Goal: Task Accomplishment & Management: Manage account settings

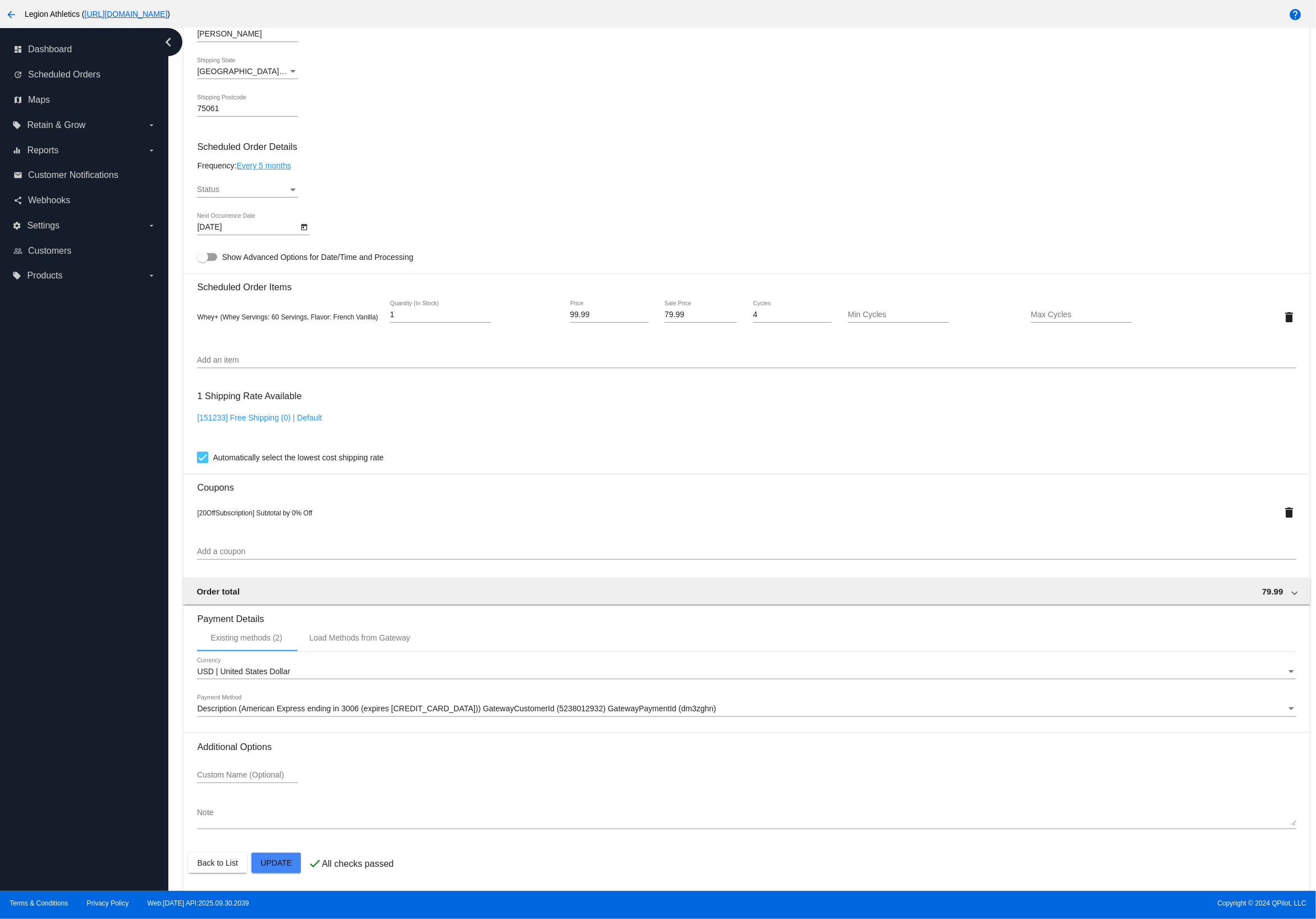
scroll to position [567, 0]
click at [656, 713] on div "Description (American Express ending in 3006 (expires [CREDIT_CARD_DATA])) Gate…" at bounding box center [742, 709] width 1089 height 9
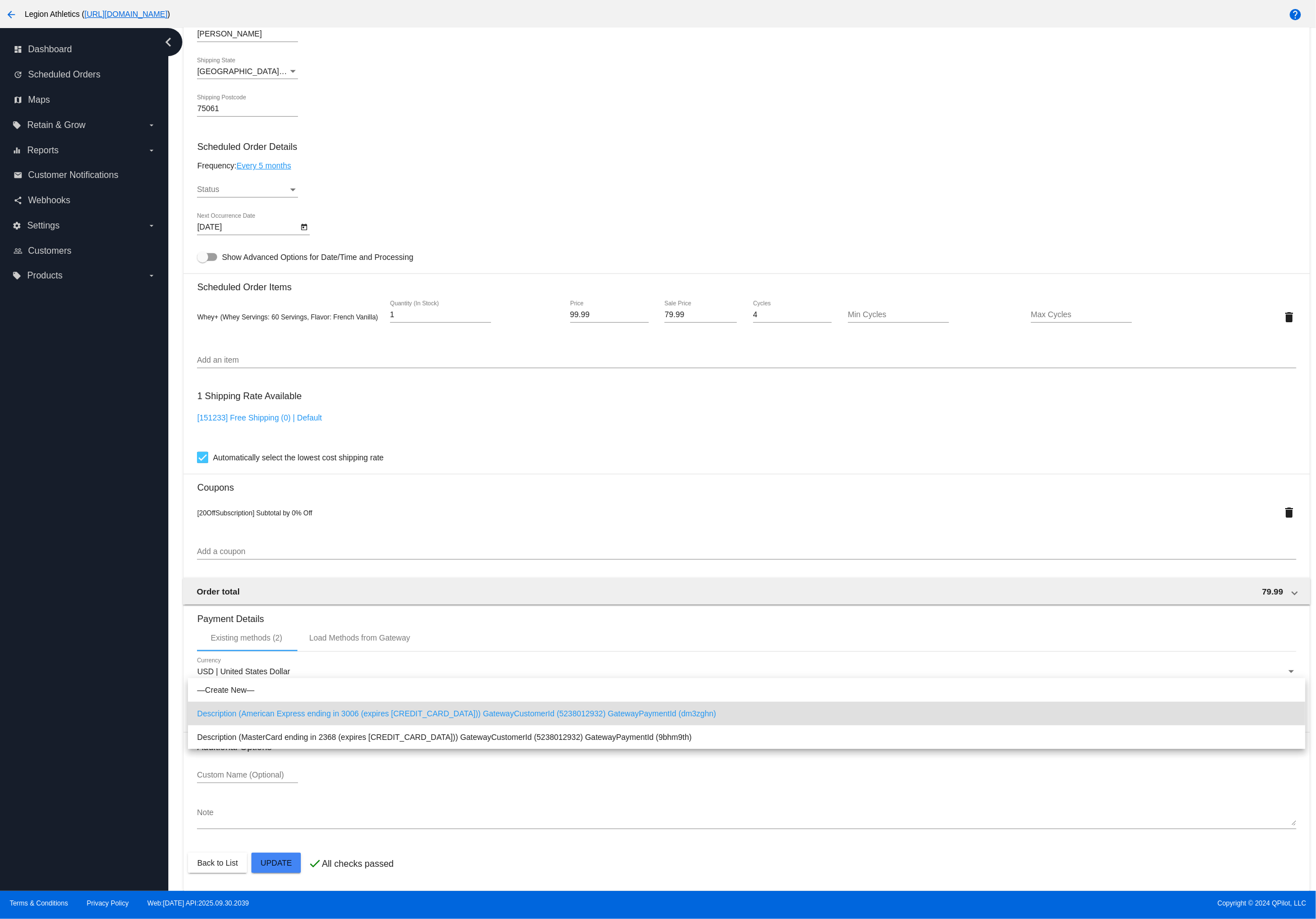
click at [127, 717] on div at bounding box center [658, 460] width 1316 height 919
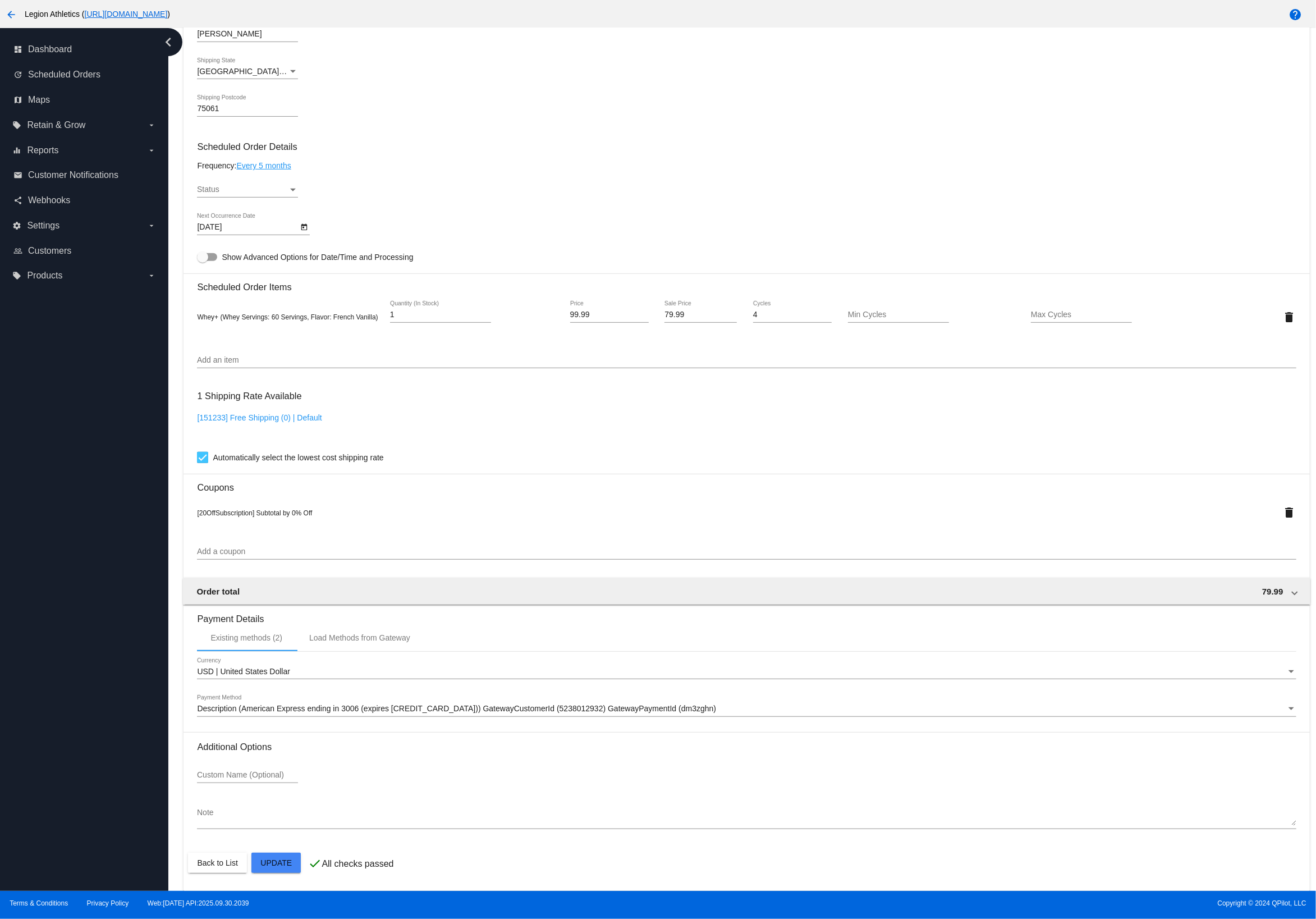
scroll to position [566, 0]
click at [280, 713] on span "Description (American Express ending in 3006 (expires [CREDIT_CARD_DATA])) Gate…" at bounding box center [457, 708] width 519 height 9
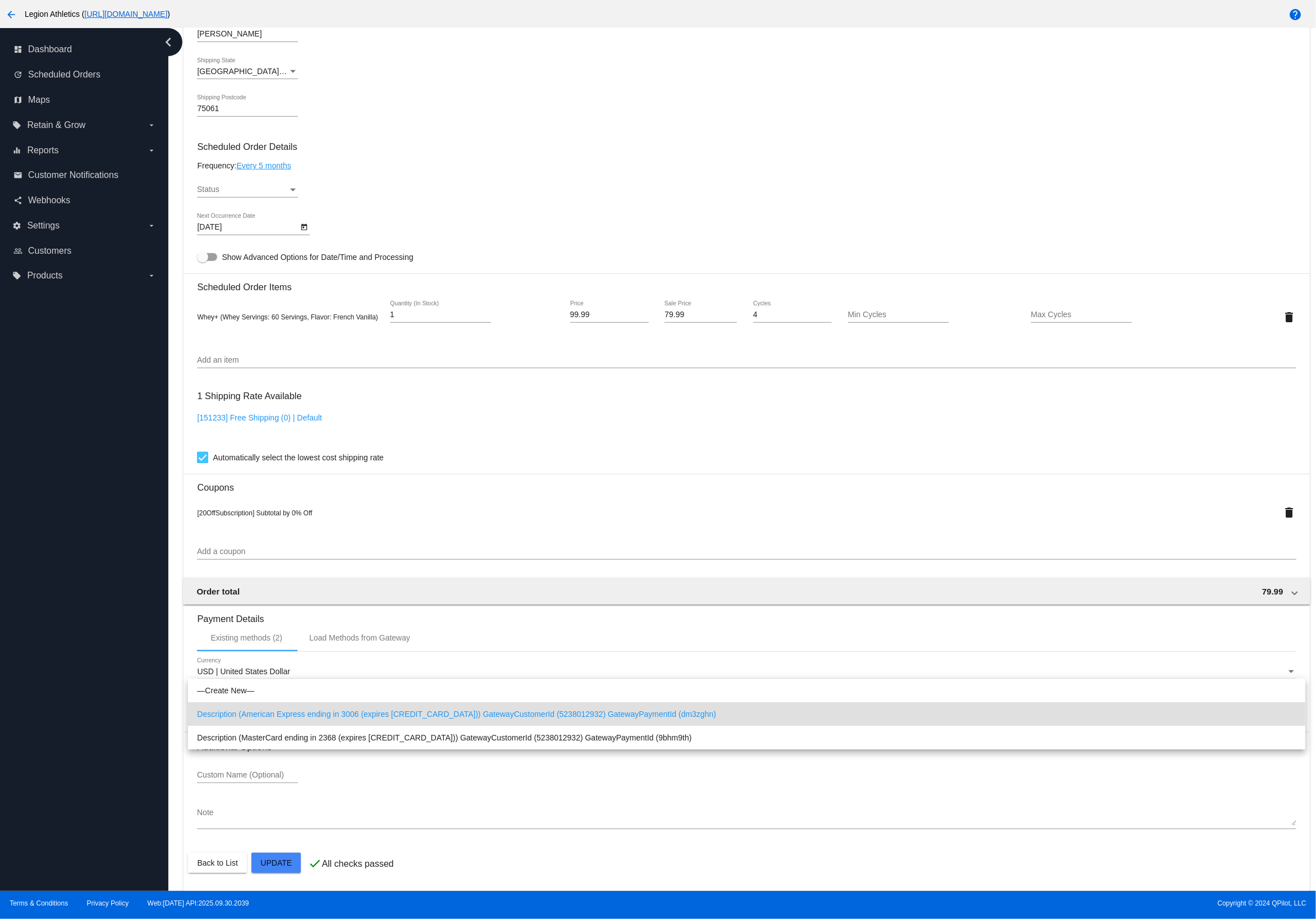
click at [360, 653] on div at bounding box center [658, 460] width 1316 height 919
click at [369, 641] on div "Load Methods from Gateway" at bounding box center [360, 637] width 101 height 9
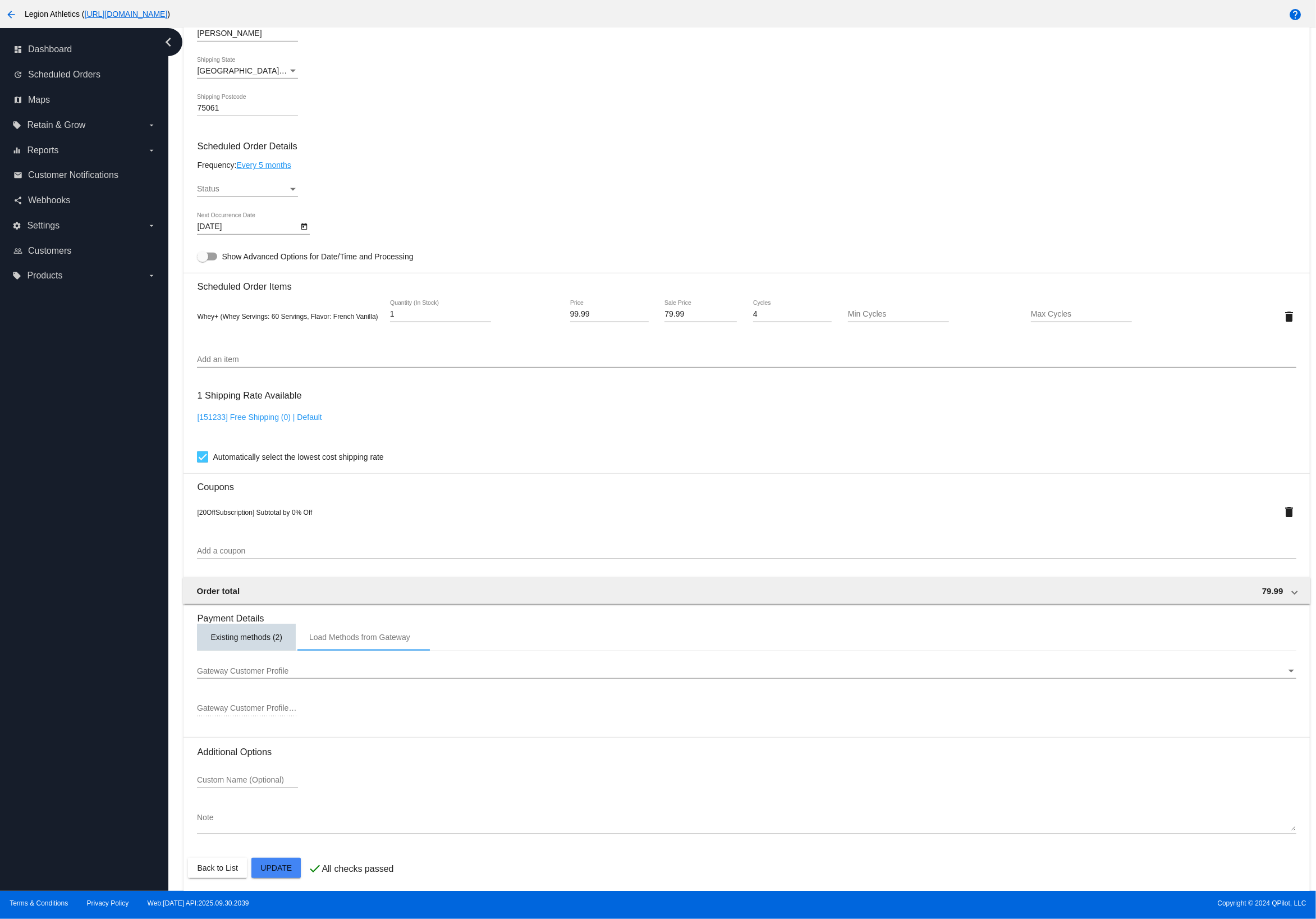
click at [250, 641] on div "Existing methods (2)" at bounding box center [246, 637] width 72 height 9
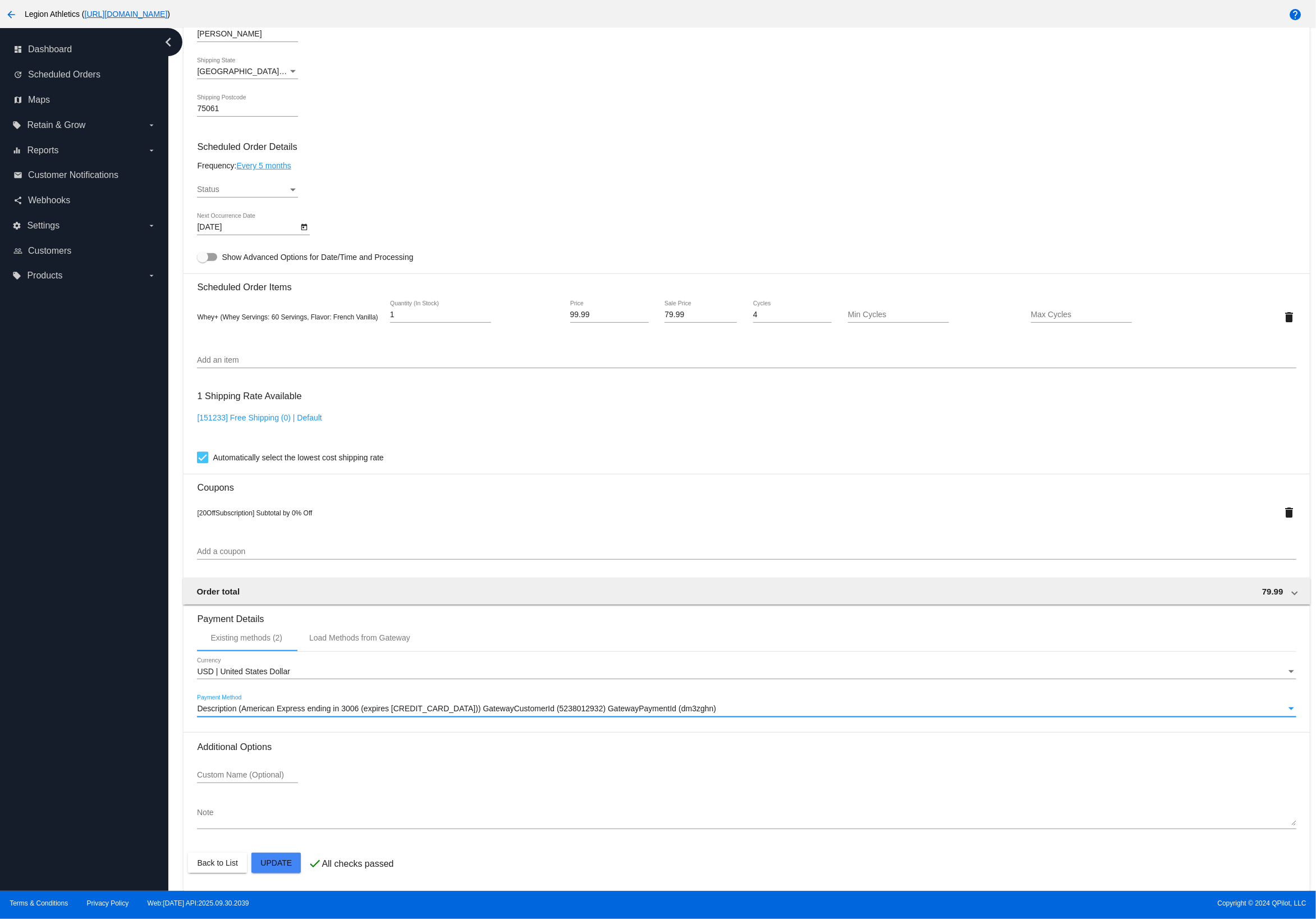
click at [316, 710] on span "Description (American Express ending in 3006 (expires [CREDIT_CARD_DATA])) Gate…" at bounding box center [457, 708] width 519 height 9
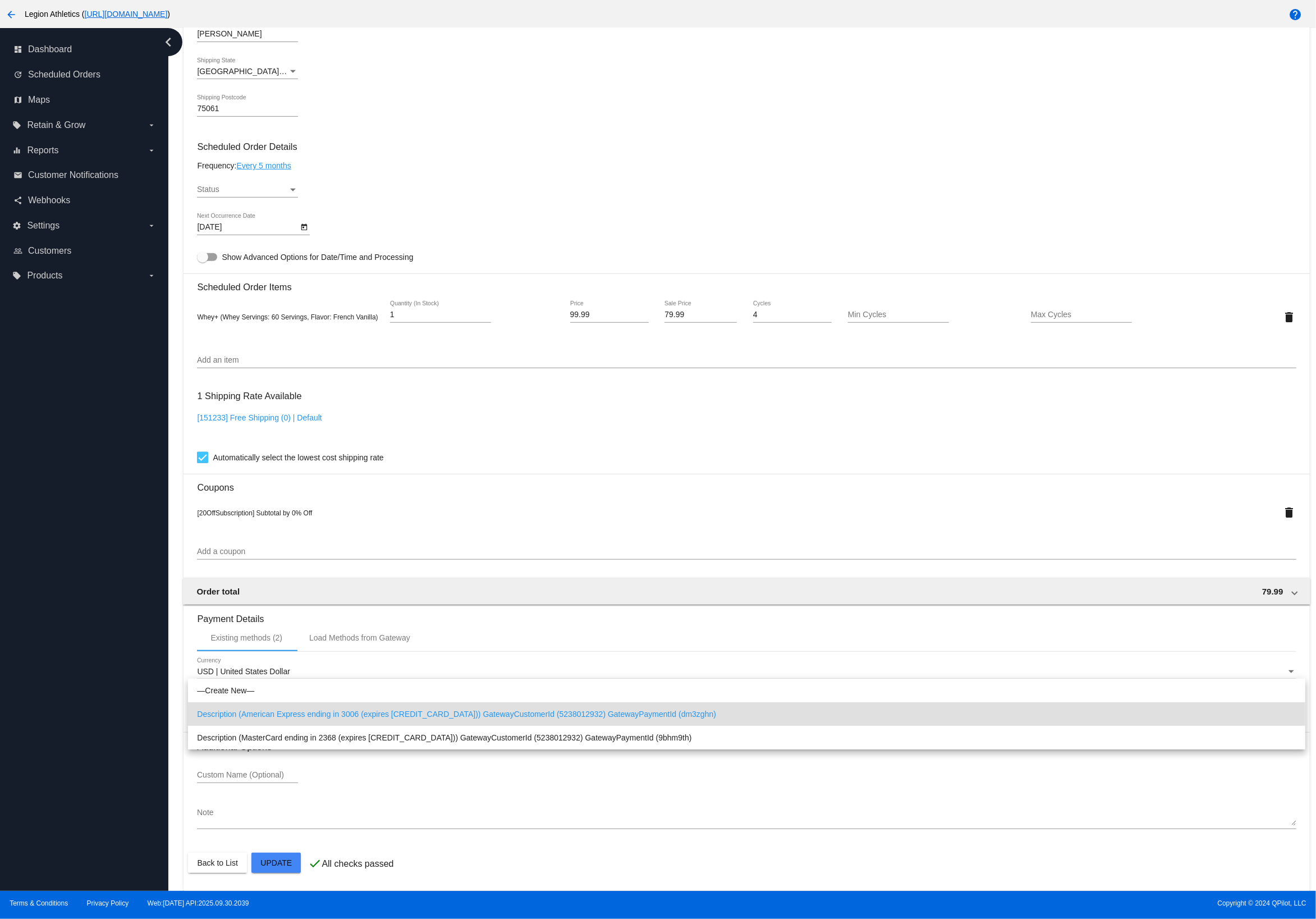
click at [342, 633] on div at bounding box center [658, 460] width 1316 height 919
click at [358, 641] on div "Load Methods from Gateway" at bounding box center [360, 637] width 101 height 9
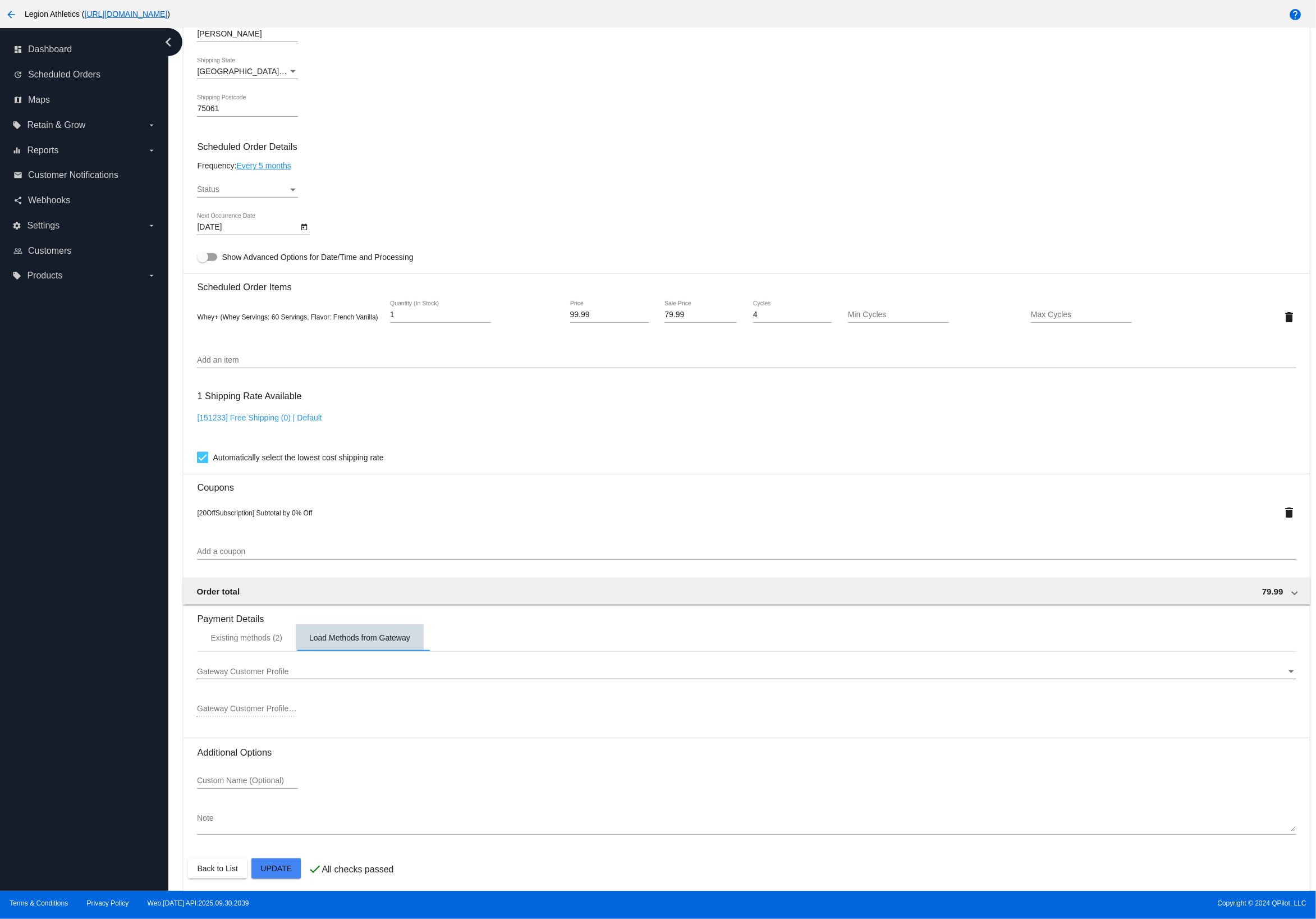
scroll to position [563, 0]
click at [282, 679] on span "Gateway Customer Profile" at bounding box center [243, 675] width 92 height 9
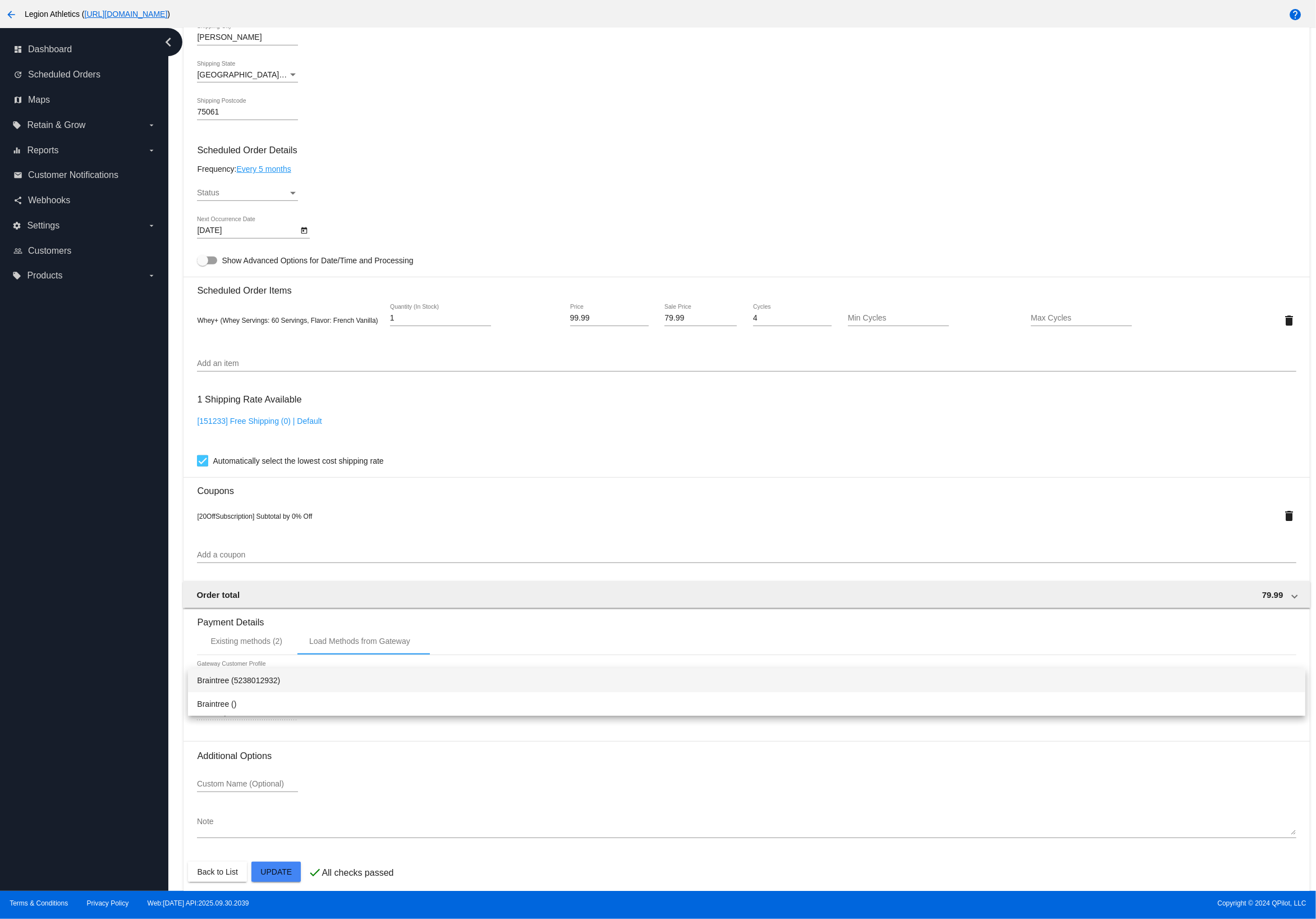
drag, startPoint x: 456, startPoint y: 628, endPoint x: 424, endPoint y: 653, distance: 40.6
click at [456, 628] on div at bounding box center [658, 460] width 1316 height 919
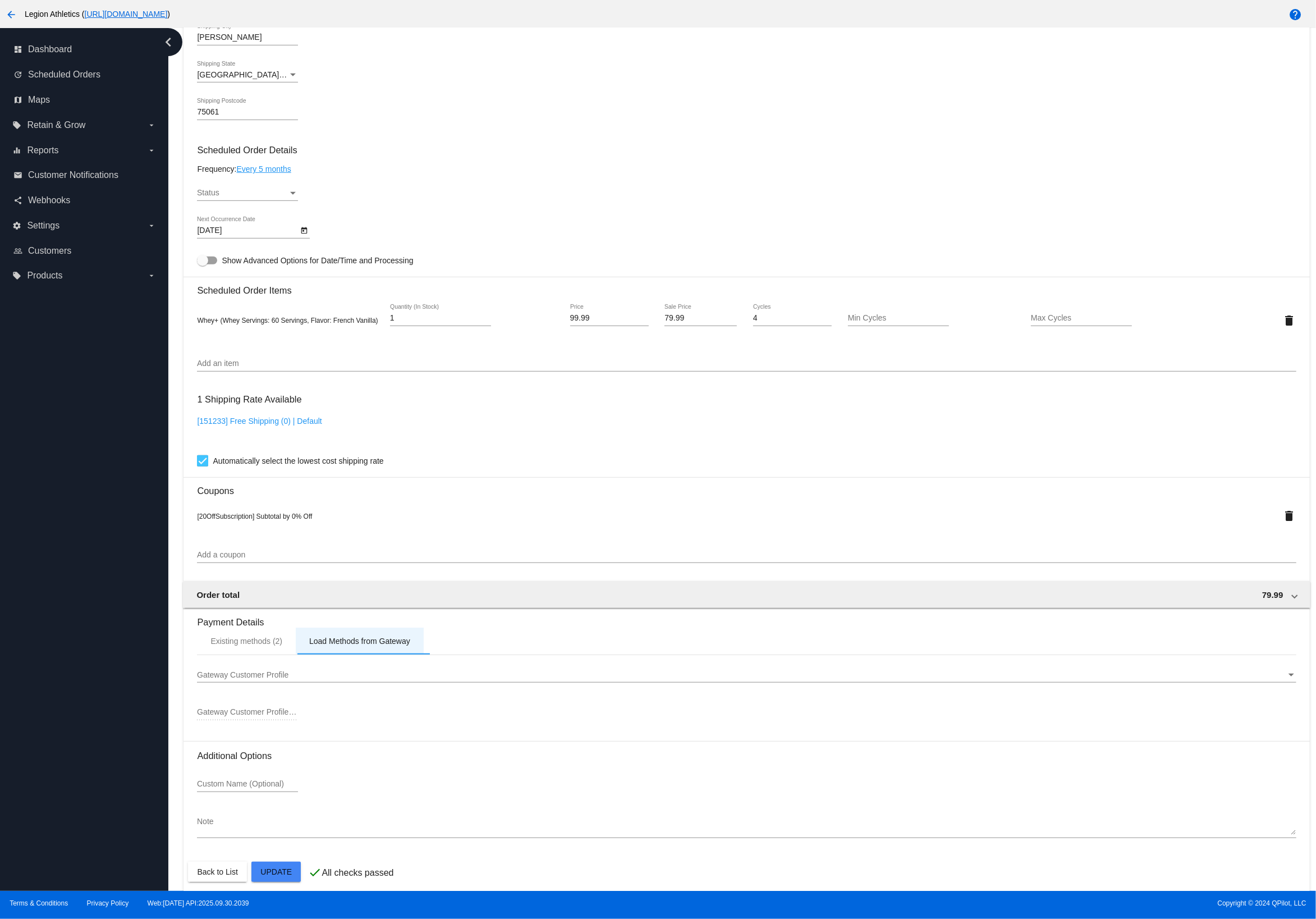
click at [357, 646] on div "Load Methods from Gateway" at bounding box center [360, 641] width 101 height 9
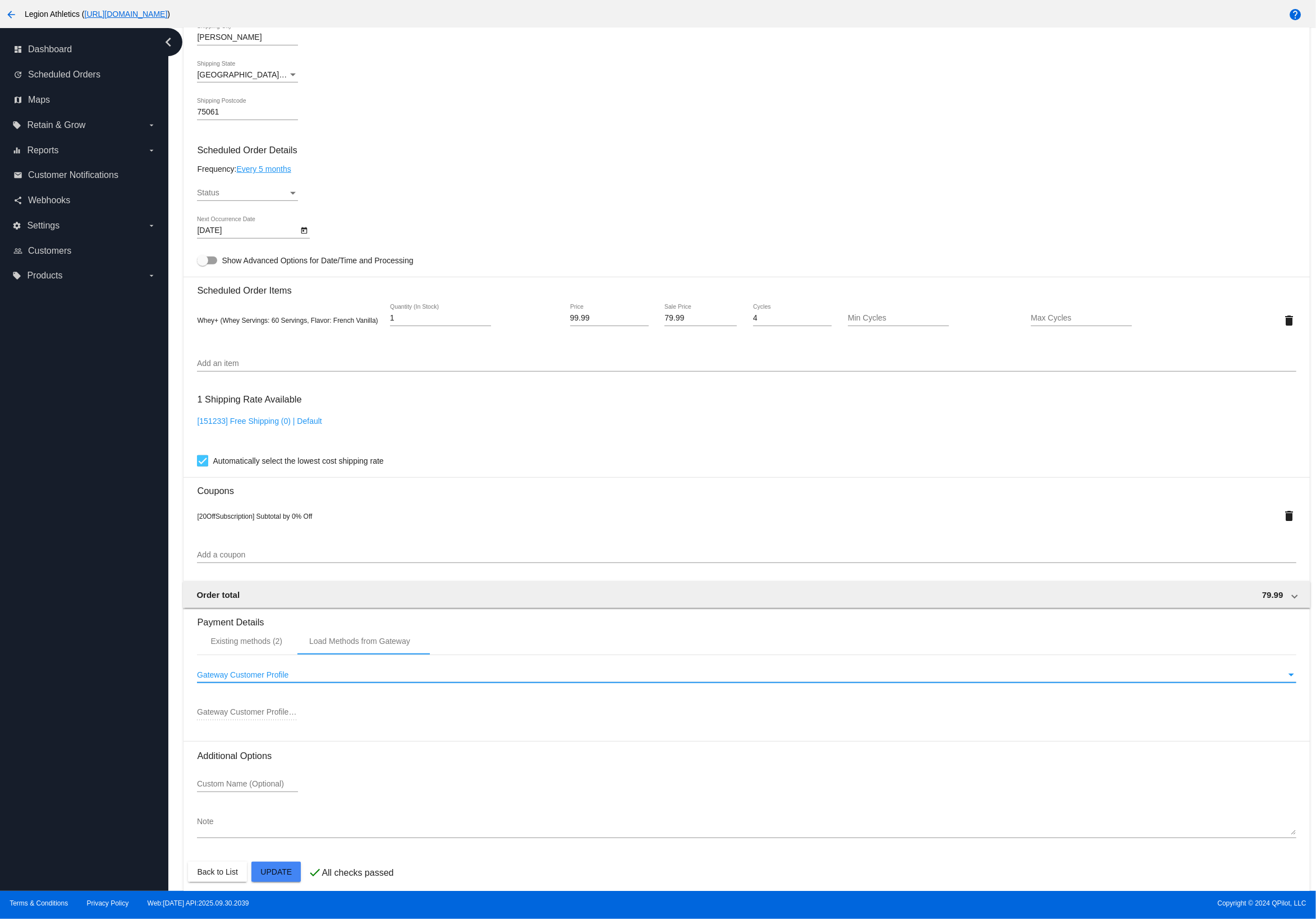
click at [298, 680] on div "Gateway Customer Profile" at bounding box center [742, 675] width 1089 height 9
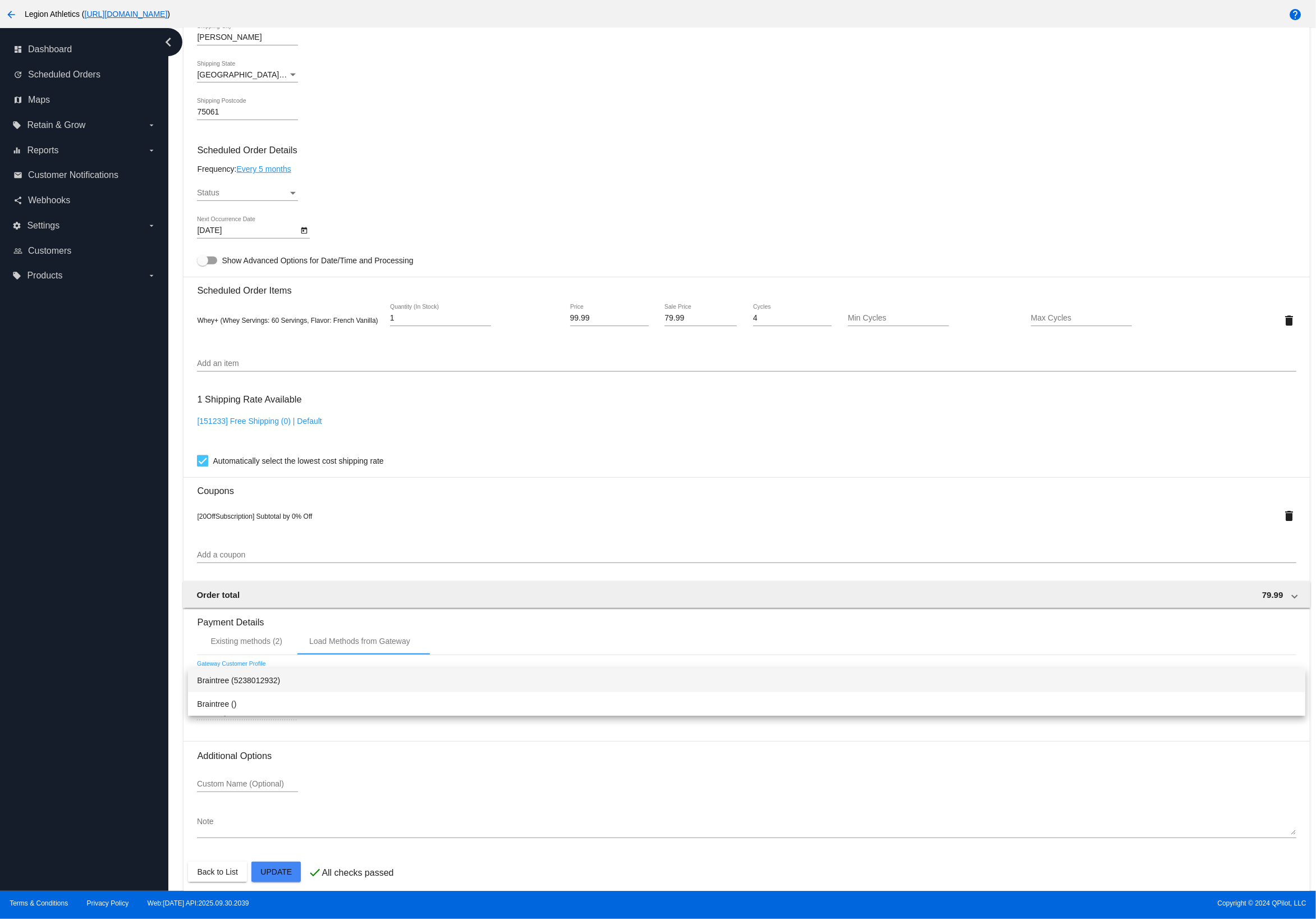
click at [298, 681] on span "Braintree (5238012932)" at bounding box center [746, 680] width 1099 height 24
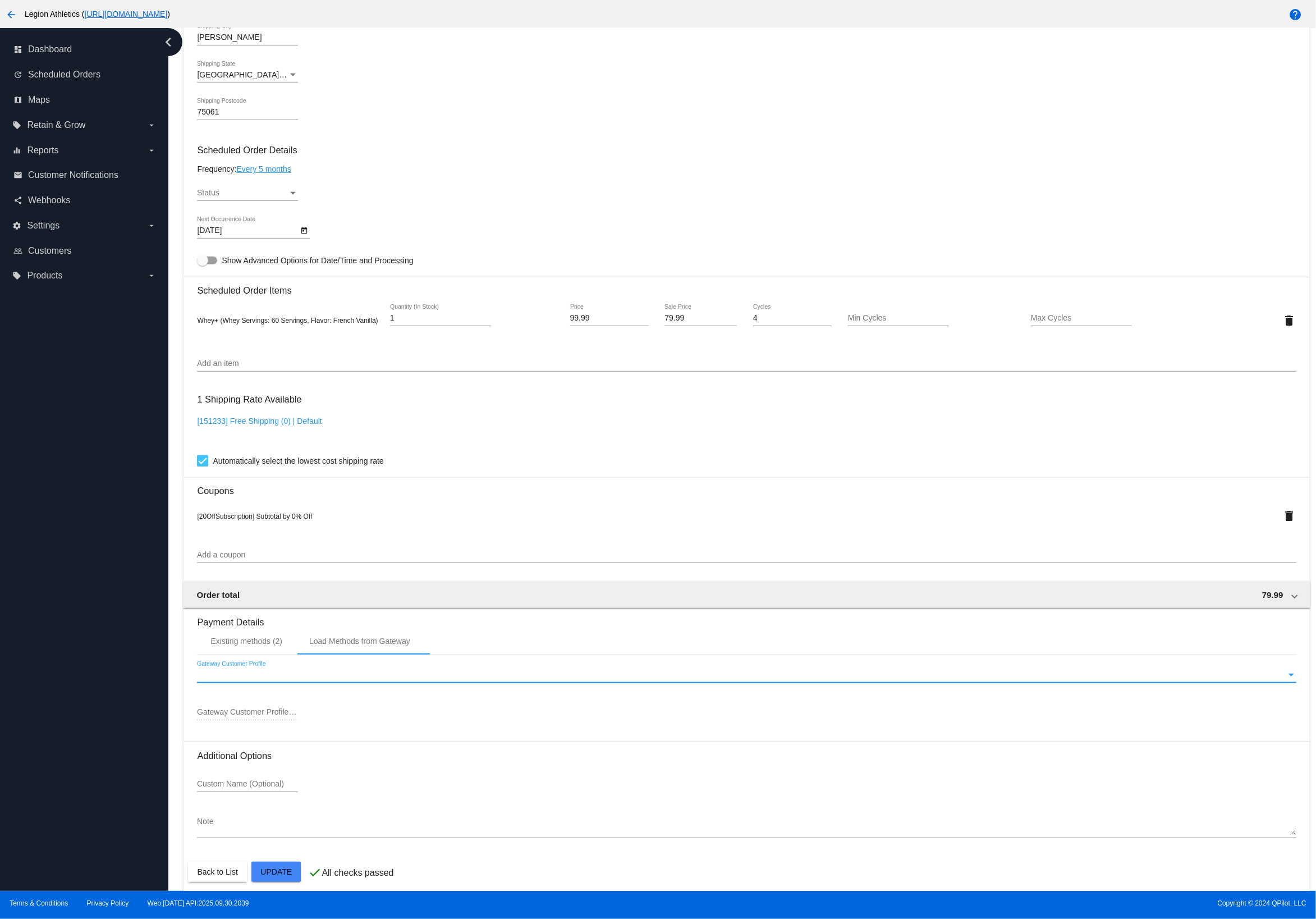
type input "5238012932"
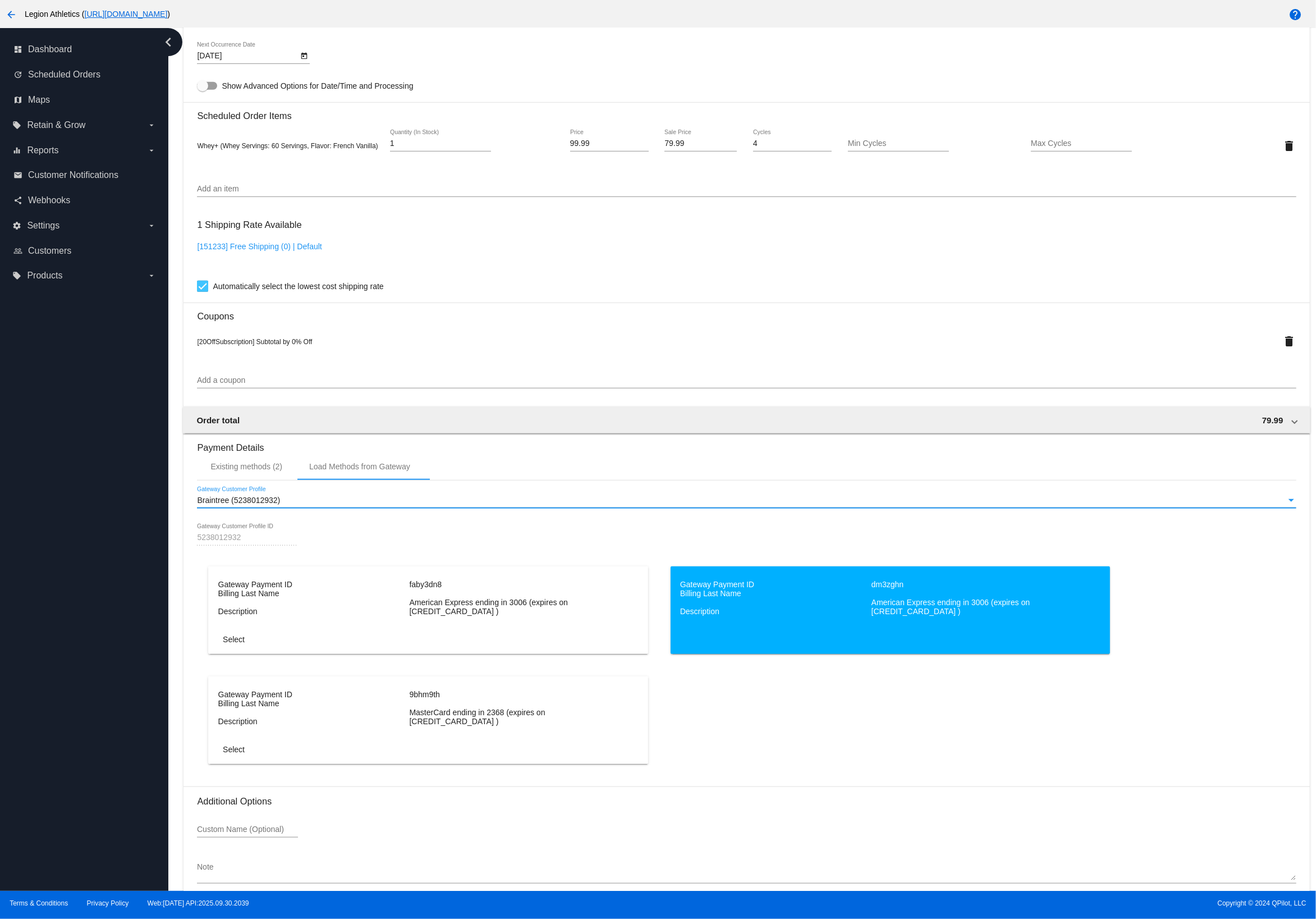
scroll to position [791, 0]
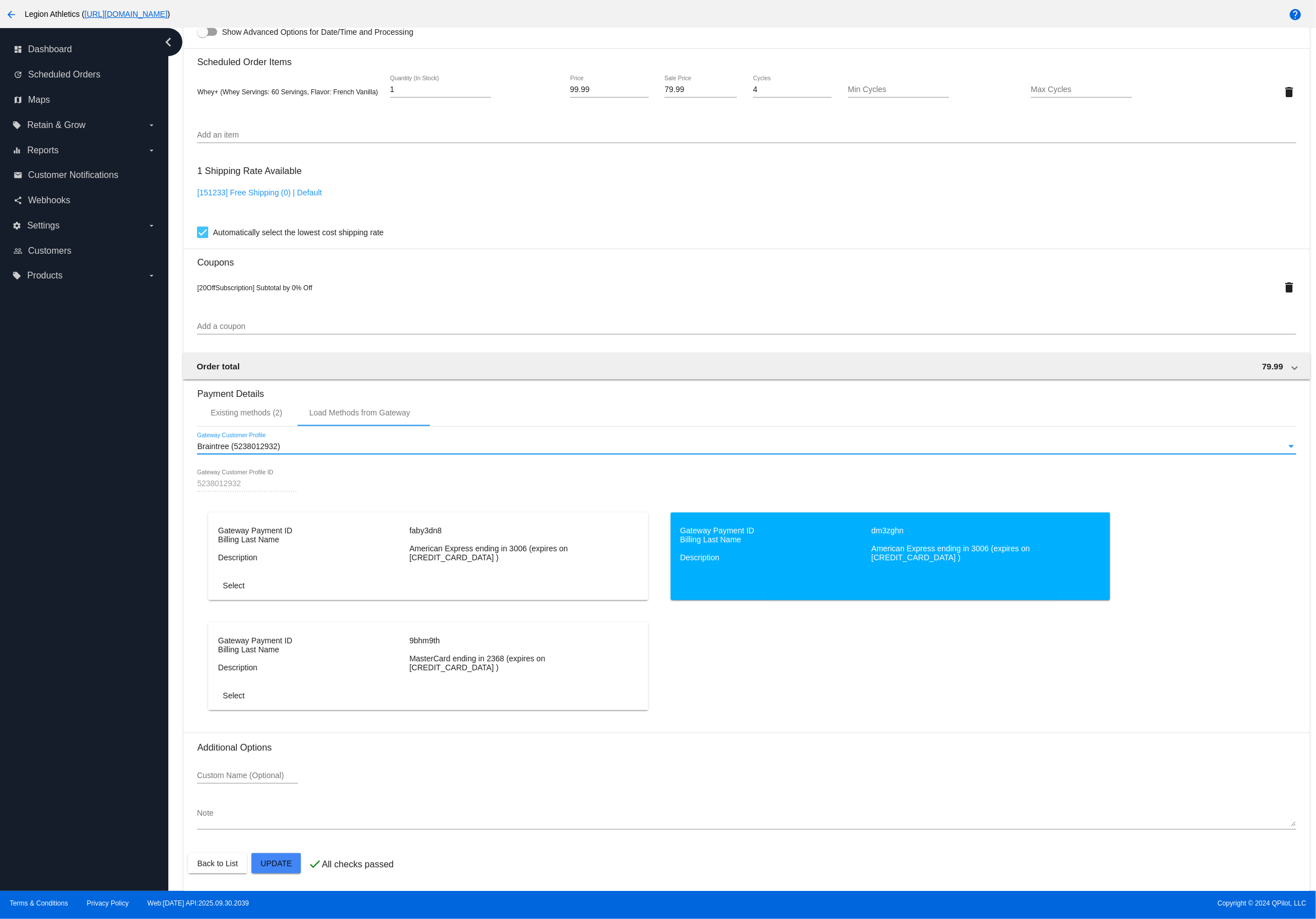
click at [527, 589] on mat-card-actions "Select" at bounding box center [429, 583] width 438 height 24
click at [242, 543] on dd "Billing Last Name" at bounding box center [313, 539] width 189 height 9
click at [485, 561] on dt "American Express ending in 3006 (expires on [CREDIT_CARD_DATA] )" at bounding box center [503, 553] width 189 height 18
click at [396, 663] on dd "Description" at bounding box center [313, 668] width 189 height 9
drag, startPoint x: 463, startPoint y: 590, endPoint x: 441, endPoint y: 567, distance: 31.8
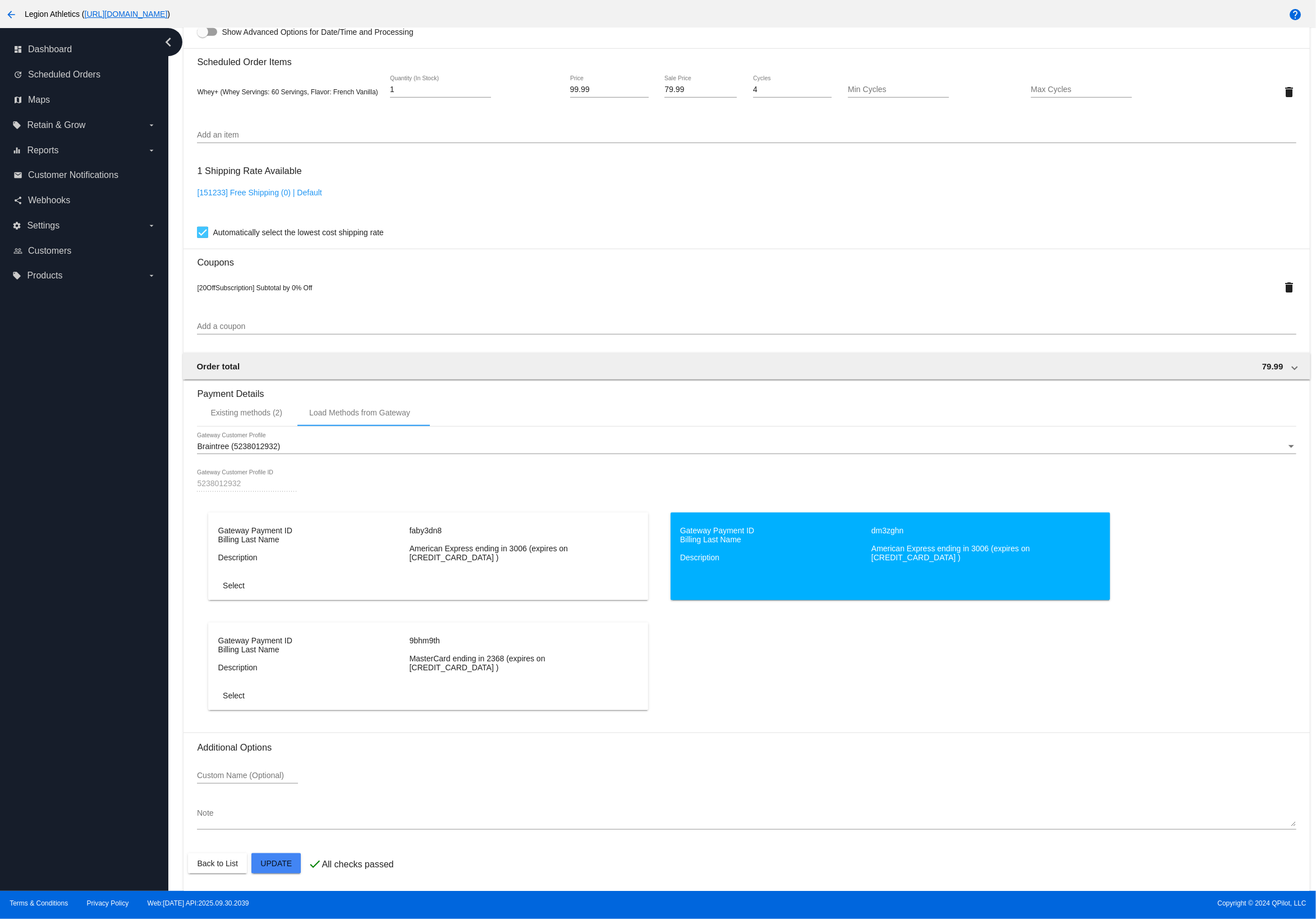
click at [463, 590] on mat-card-actions "Select" at bounding box center [429, 583] width 438 height 24
click at [409, 541] on dl "Gateway Payment ID faby3dn8 Billing Last Name Description American Express endi…" at bounding box center [429, 544] width 420 height 36
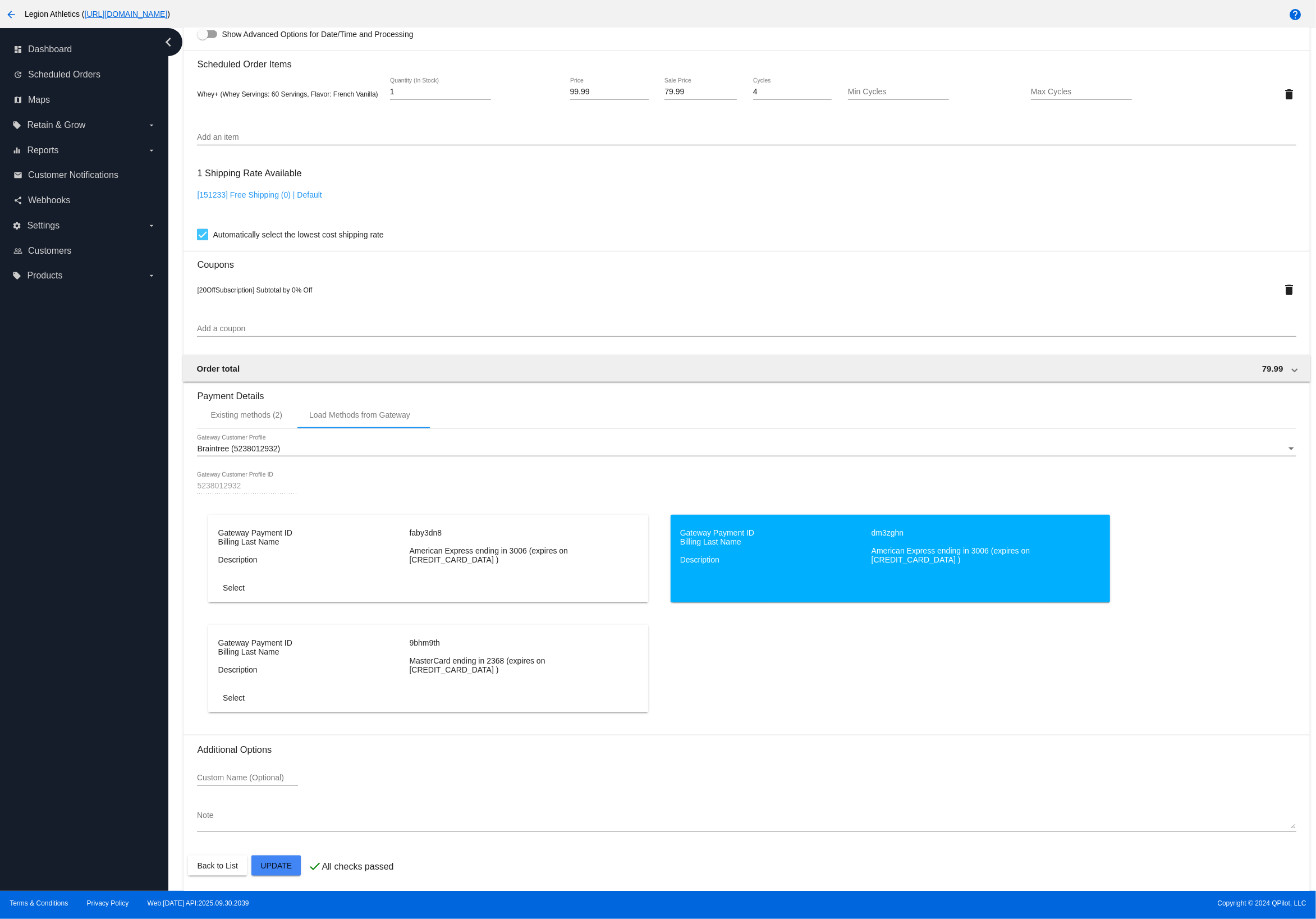
click at [539, 611] on div "Gateway Payment ID faby3dn8 Billing Last Name Description American Express endi…" at bounding box center [746, 624] width 1099 height 220
click at [487, 645] on dt "9bhm9th" at bounding box center [503, 643] width 189 height 9
click at [360, 579] on mat-card "Gateway Payment ID faby3dn8 Billing Last Name Description American Express endi…" at bounding box center [428, 559] width 440 height 88
click at [246, 554] on dl "Gateway Payment ID faby3dn8 Billing Last Name Description American Express endi…" at bounding box center [429, 547] width 420 height 36
click at [246, 546] on dd "Billing Last Name" at bounding box center [313, 541] width 189 height 9
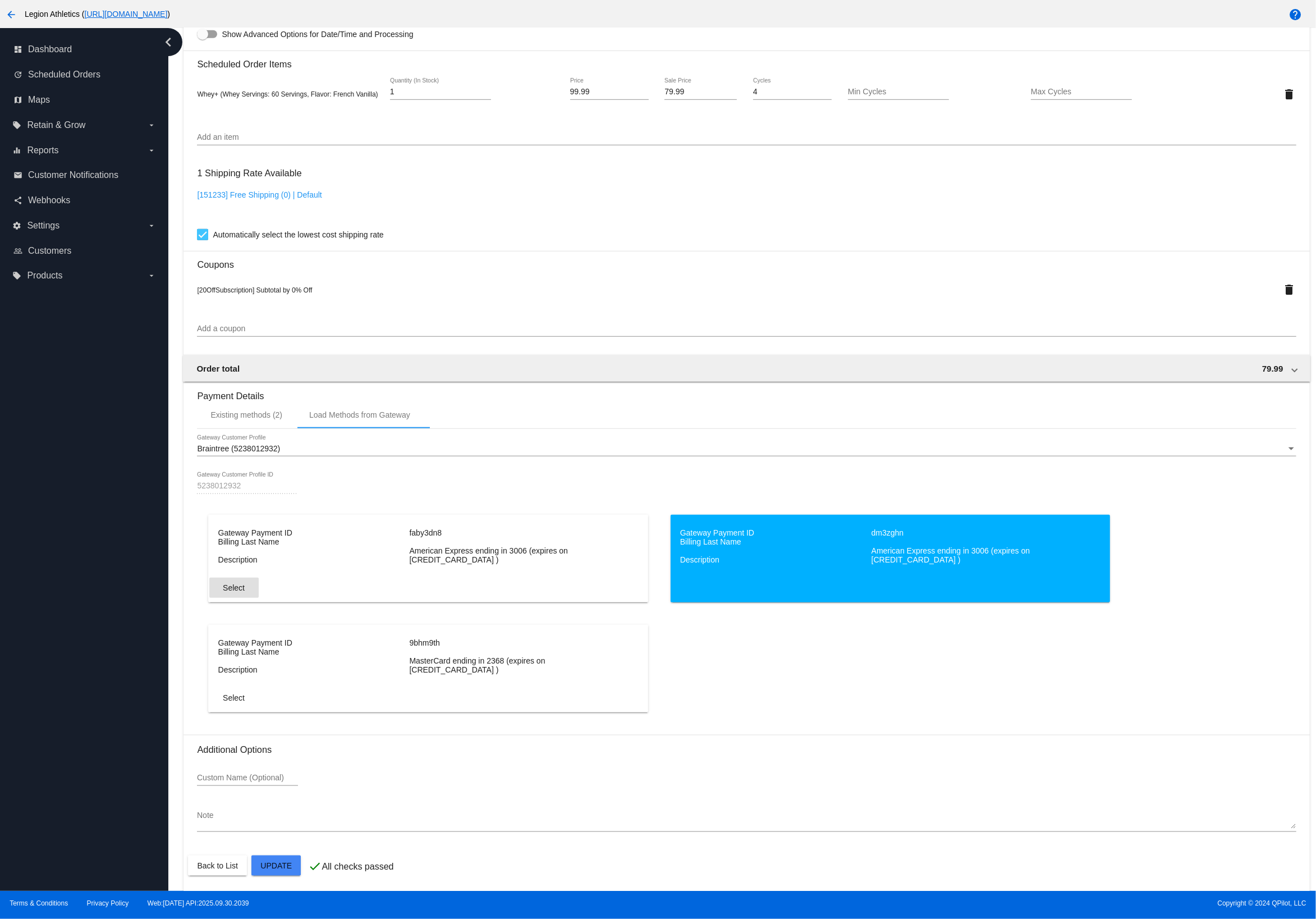
click at [239, 592] on span "Select" at bounding box center [234, 588] width 22 height 9
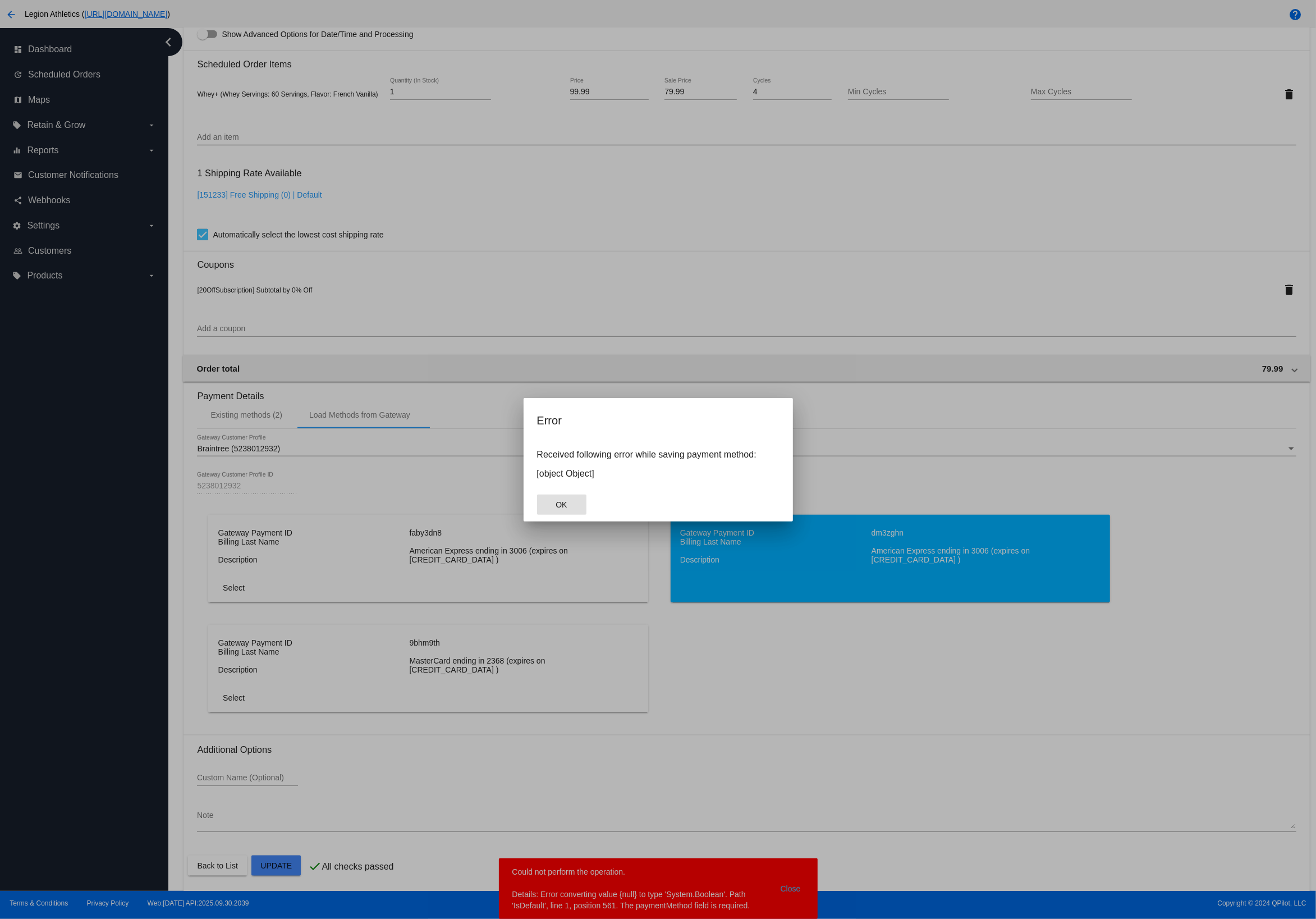
click at [559, 507] on span "OK" at bounding box center [561, 505] width 11 height 9
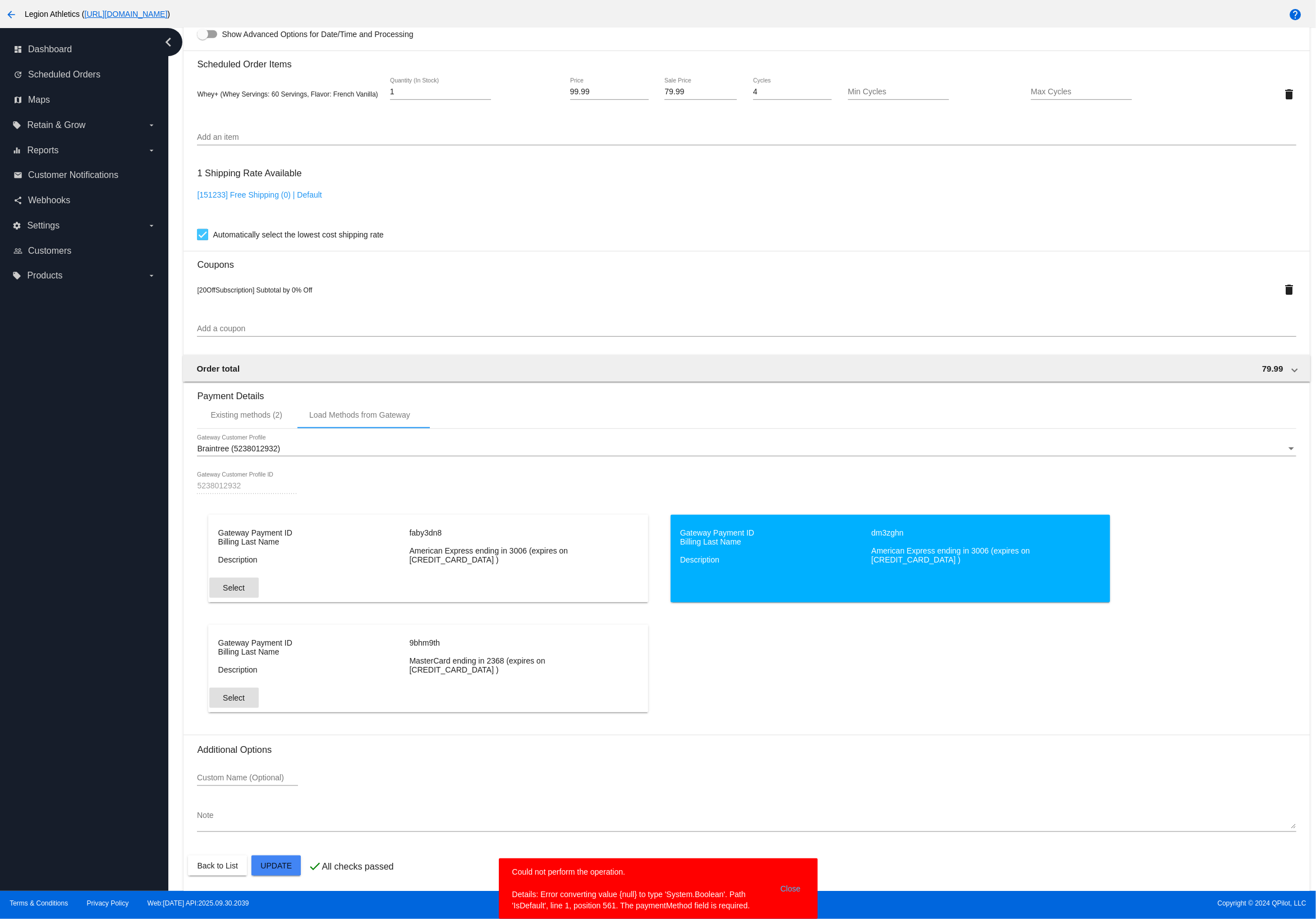
click at [235, 695] on span "Select" at bounding box center [234, 698] width 22 height 9
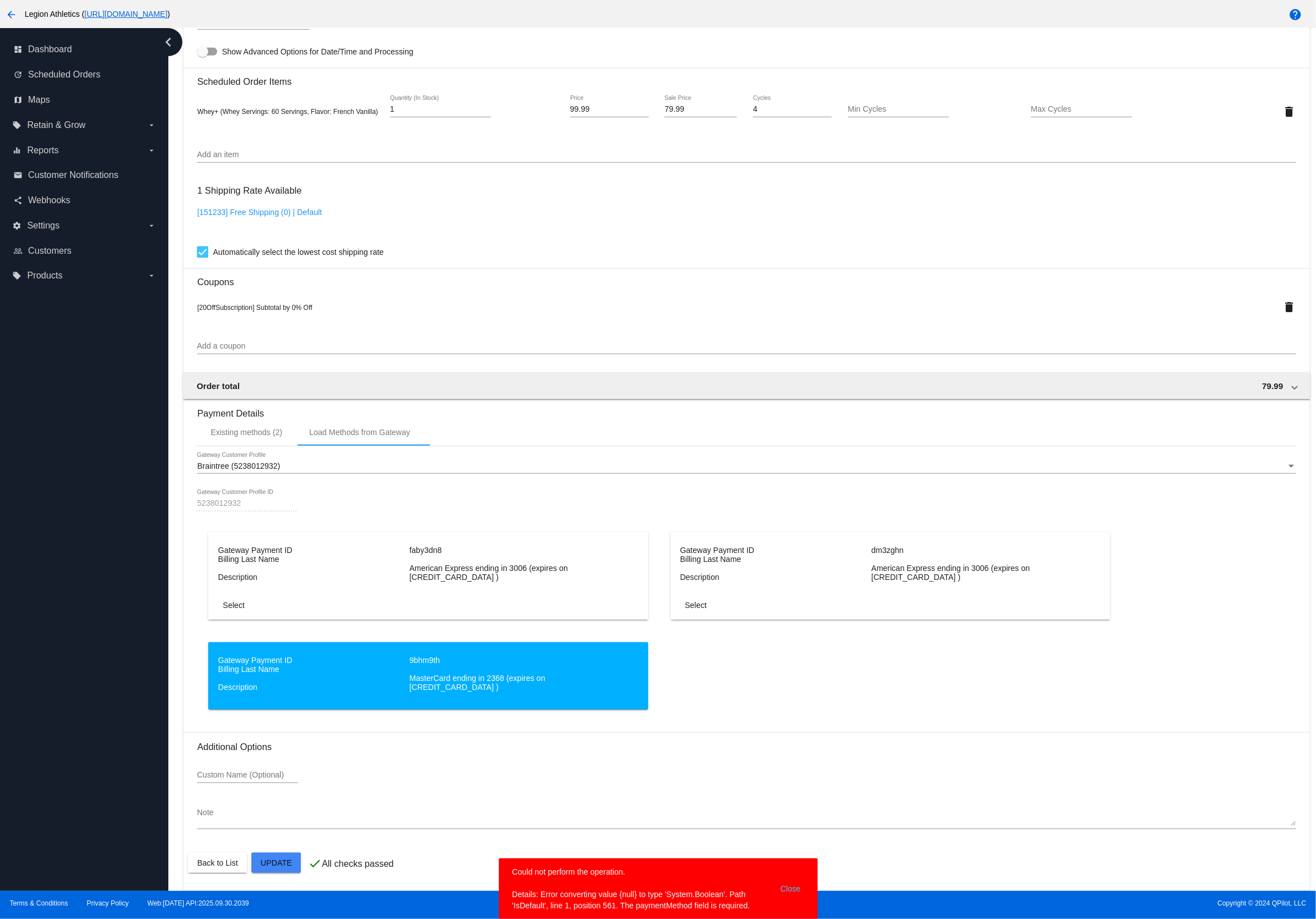
scroll to position [771, 0]
click at [238, 615] on button "Select" at bounding box center [234, 605] width 50 height 20
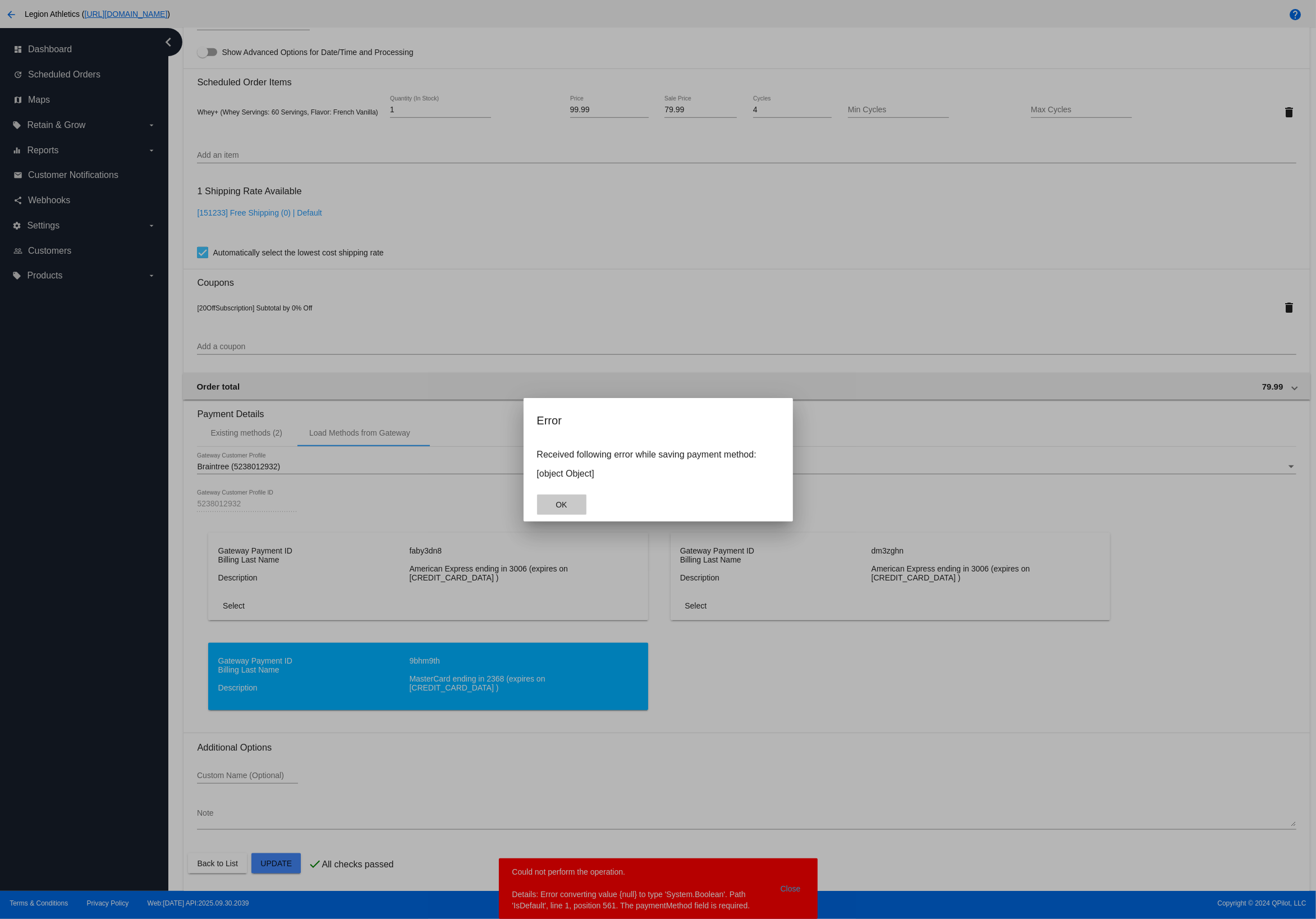
click at [565, 499] on button "OK" at bounding box center [561, 504] width 50 height 20
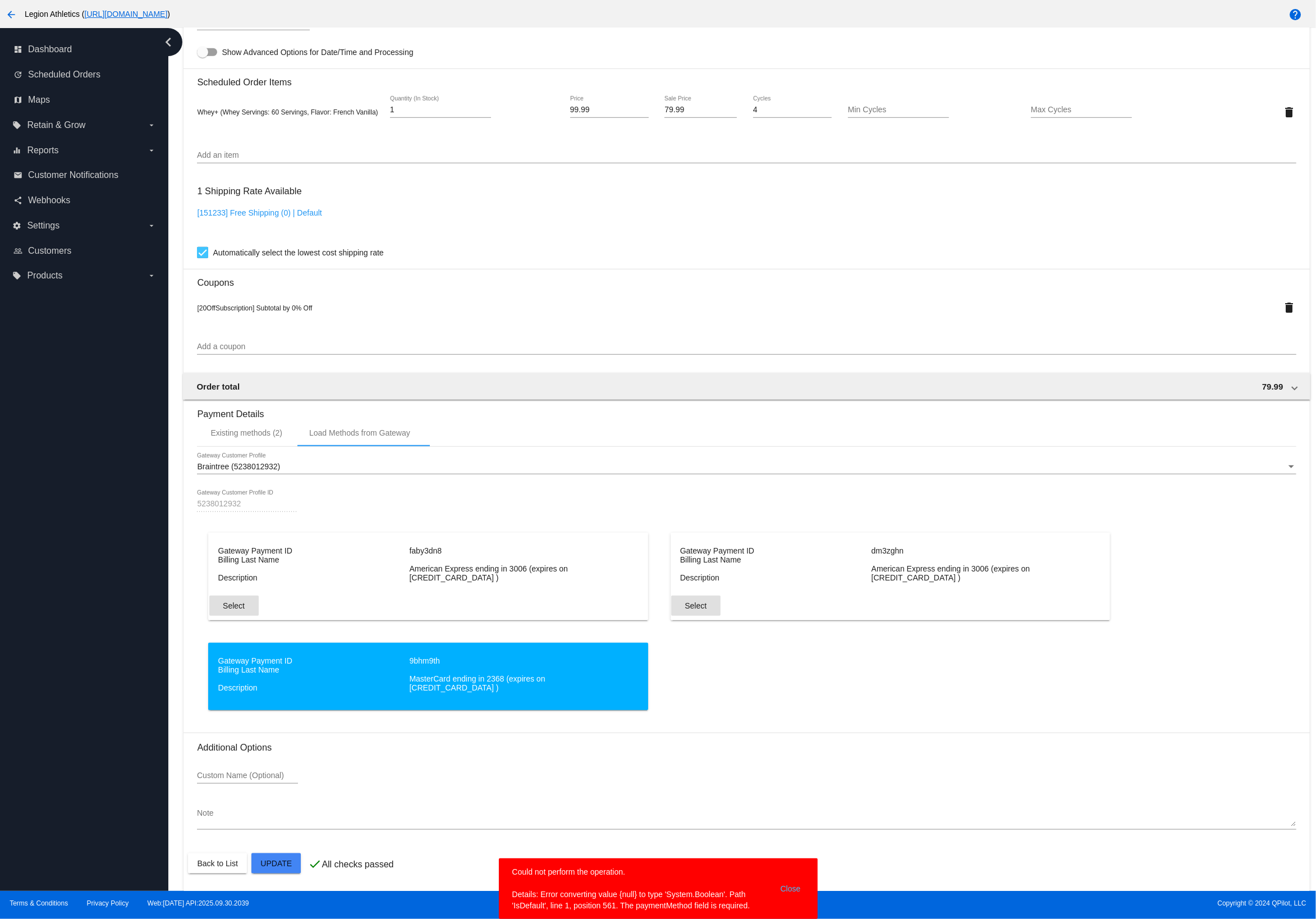
click at [698, 610] on span "Select" at bounding box center [696, 606] width 22 height 9
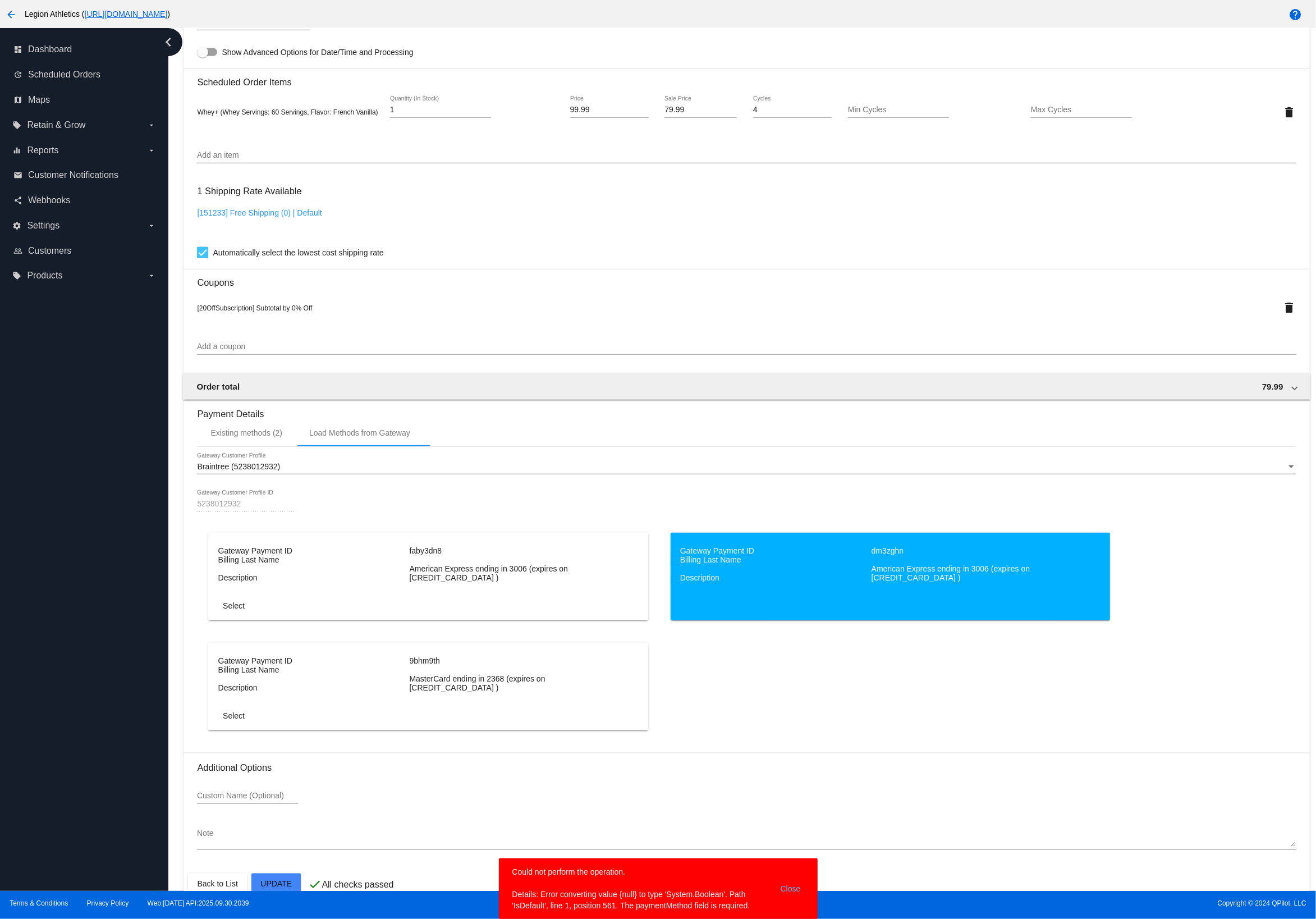
click at [721, 666] on div "Gateway Payment ID faby3dn8 Billing Last Name Description American Express endi…" at bounding box center [746, 642] width 1099 height 220
click at [680, 637] on div "Gateway Payment ID faby3dn8 Billing Last Name Description American Express endi…" at bounding box center [746, 642] width 1099 height 220
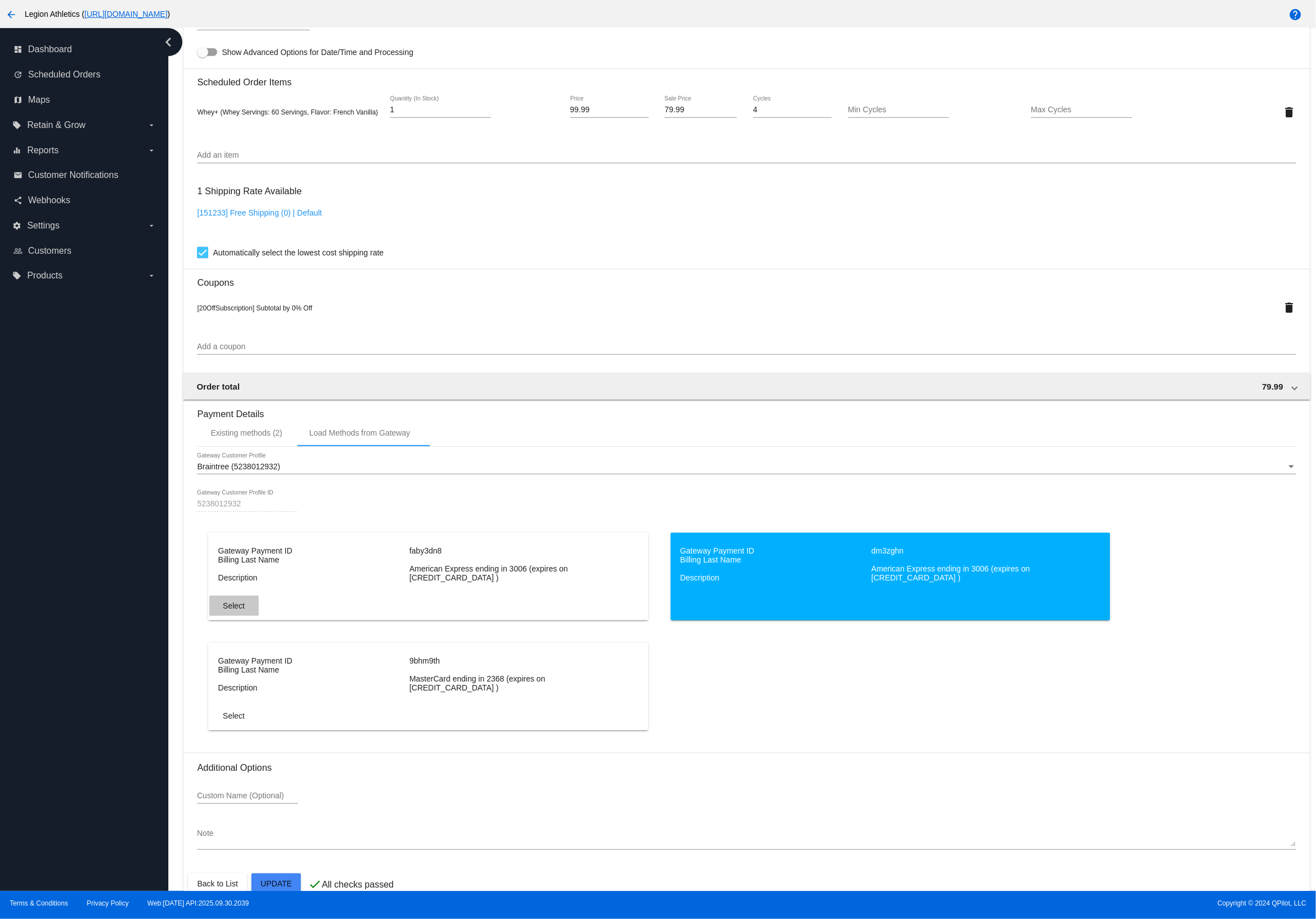
click at [239, 610] on span "Select" at bounding box center [234, 606] width 22 height 9
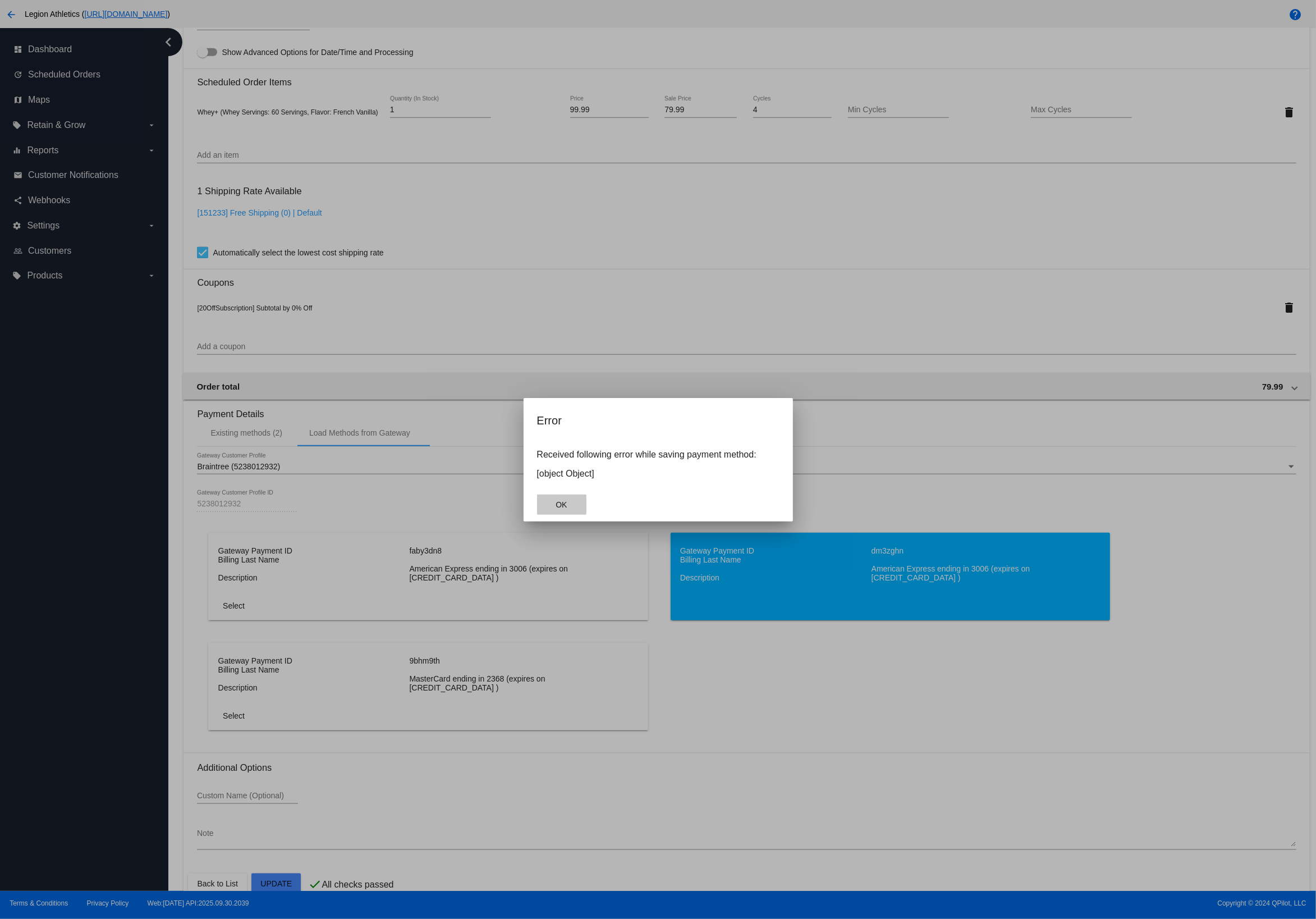
click at [579, 514] on button "OK" at bounding box center [561, 504] width 50 height 20
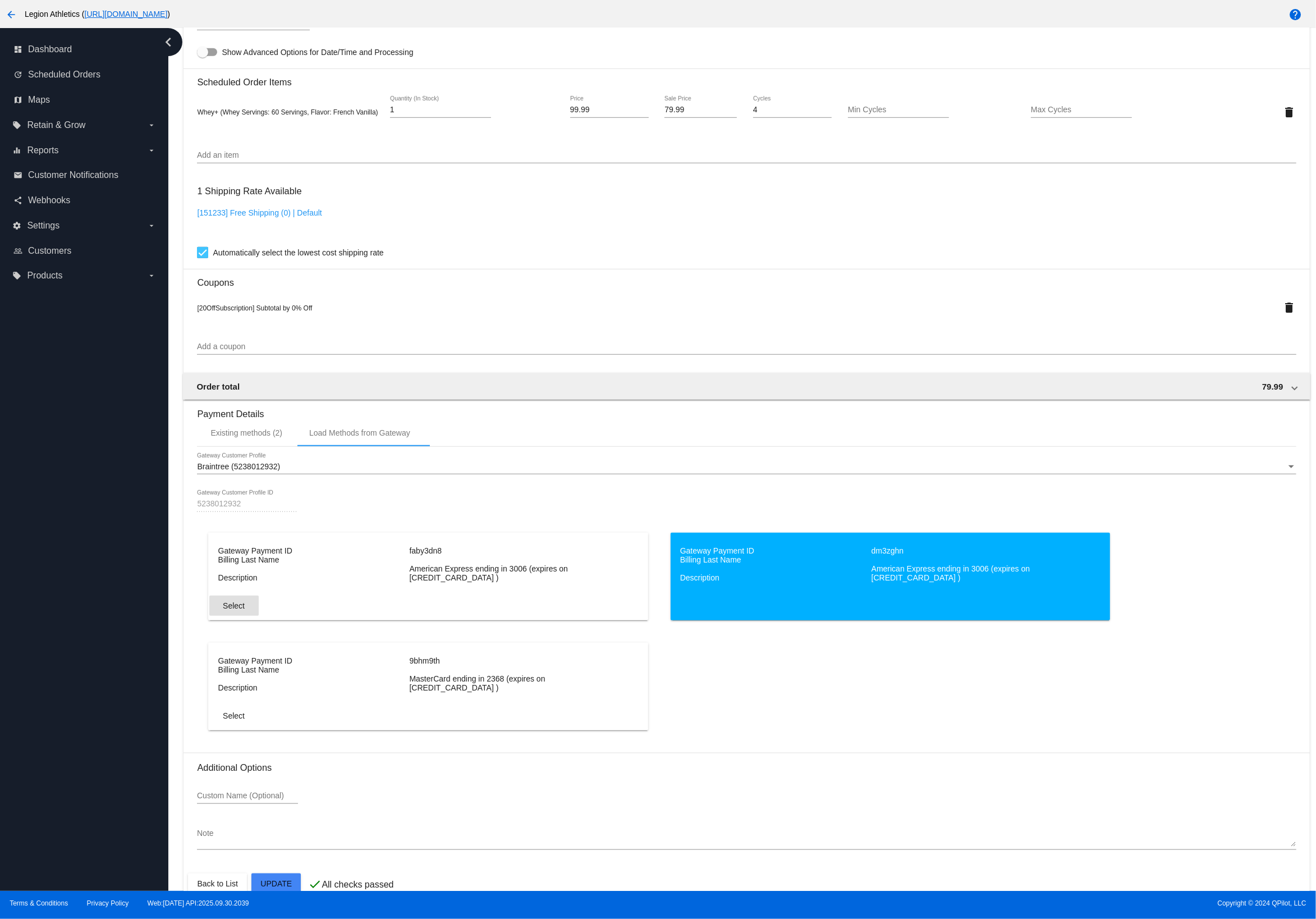
scroll to position [791, 0]
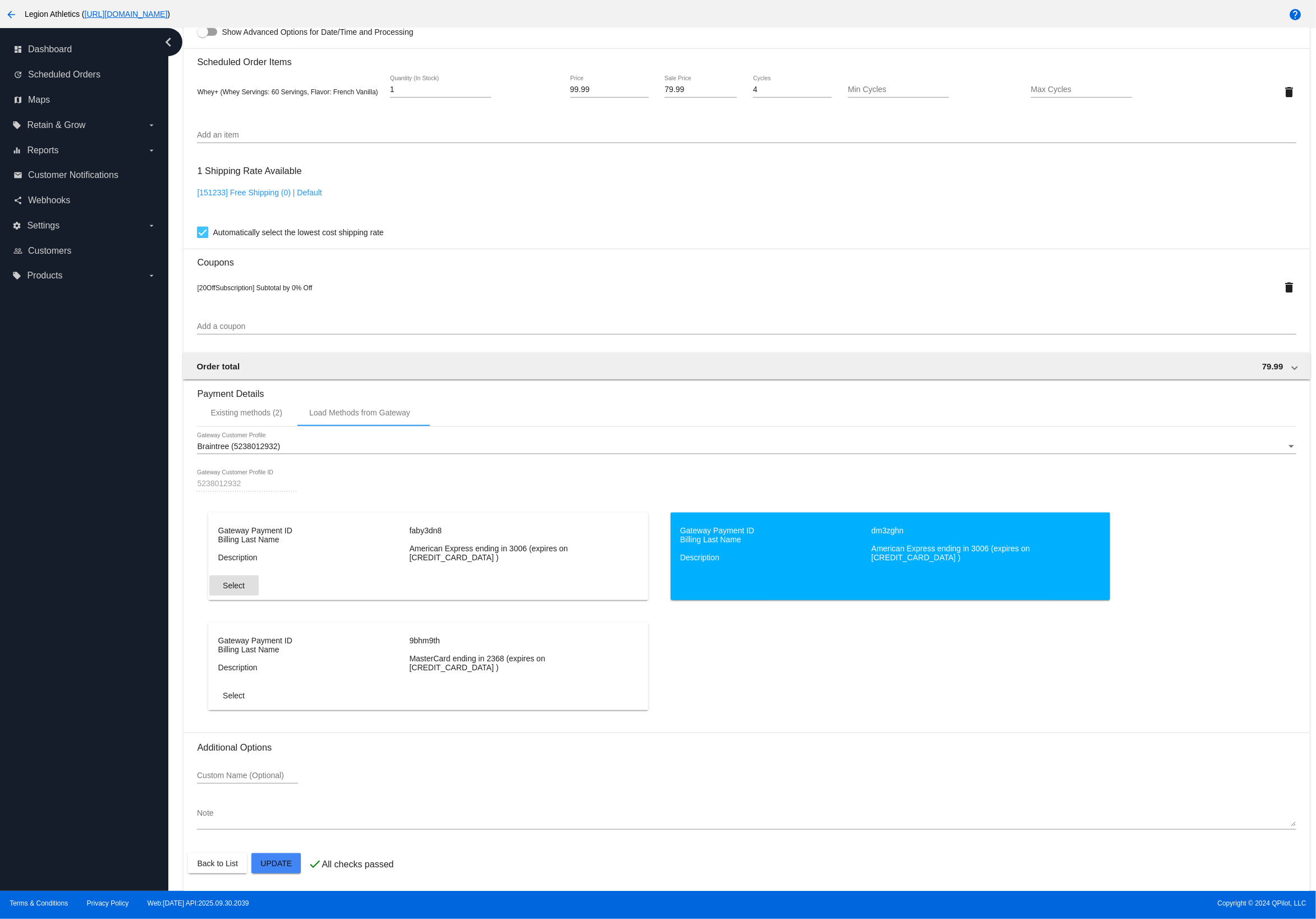
click at [233, 582] on mat-card-actions "Select" at bounding box center [429, 583] width 438 height 24
click at [233, 589] on span "Select" at bounding box center [234, 585] width 22 height 9
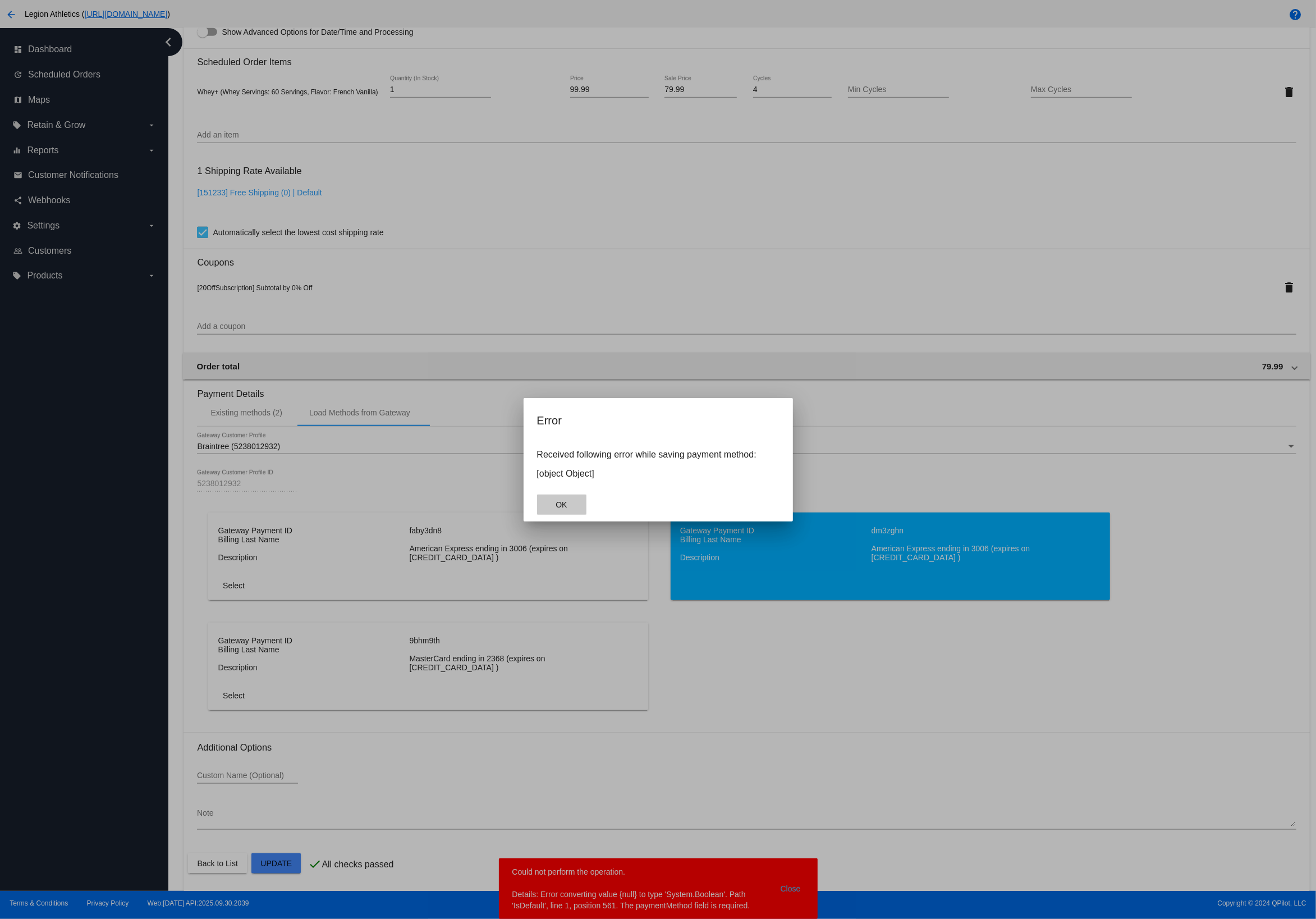
click at [570, 507] on button "OK" at bounding box center [561, 504] width 50 height 20
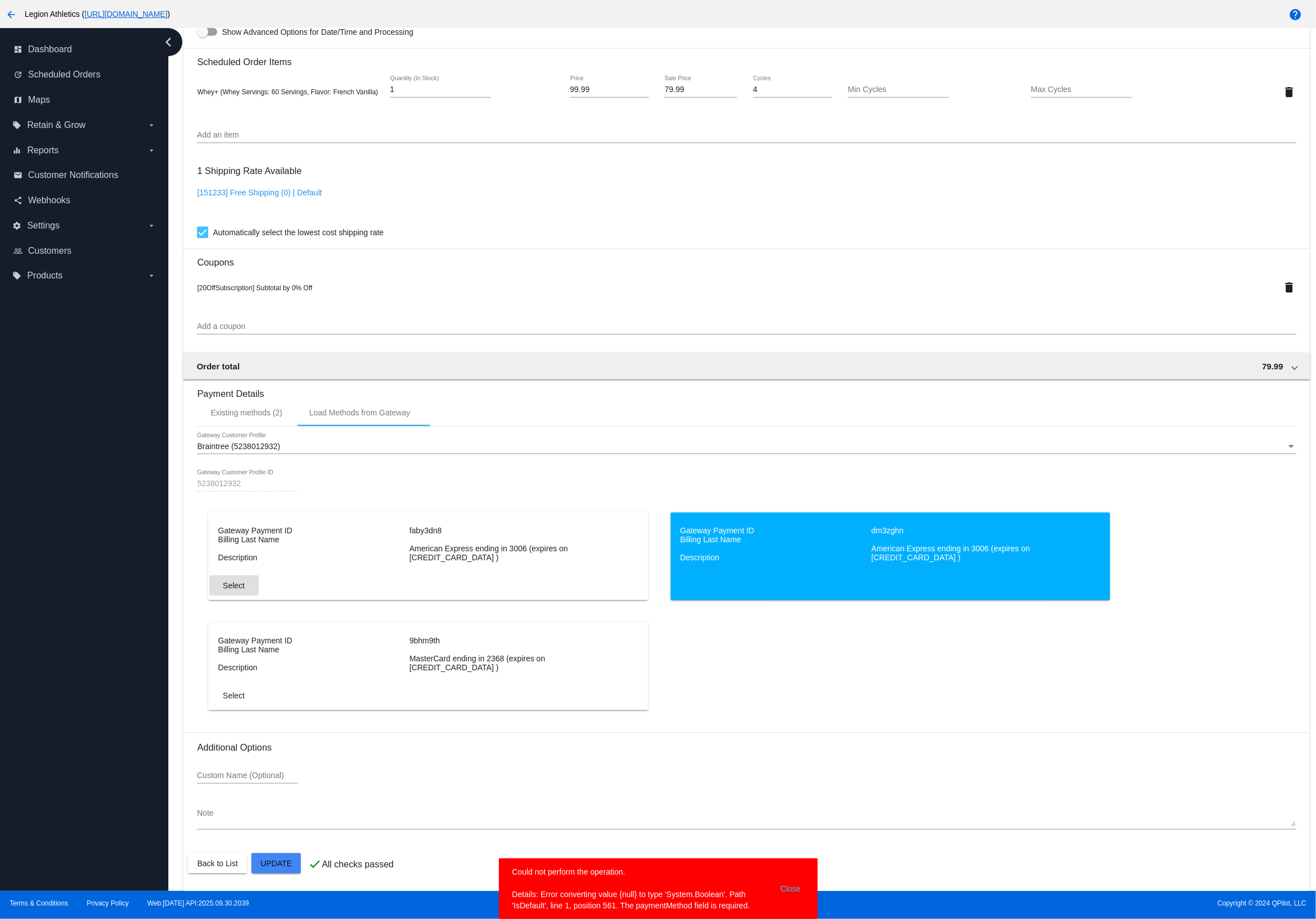
click at [357, 451] on div "Braintree (5238012932)" at bounding box center [742, 447] width 1089 height 9
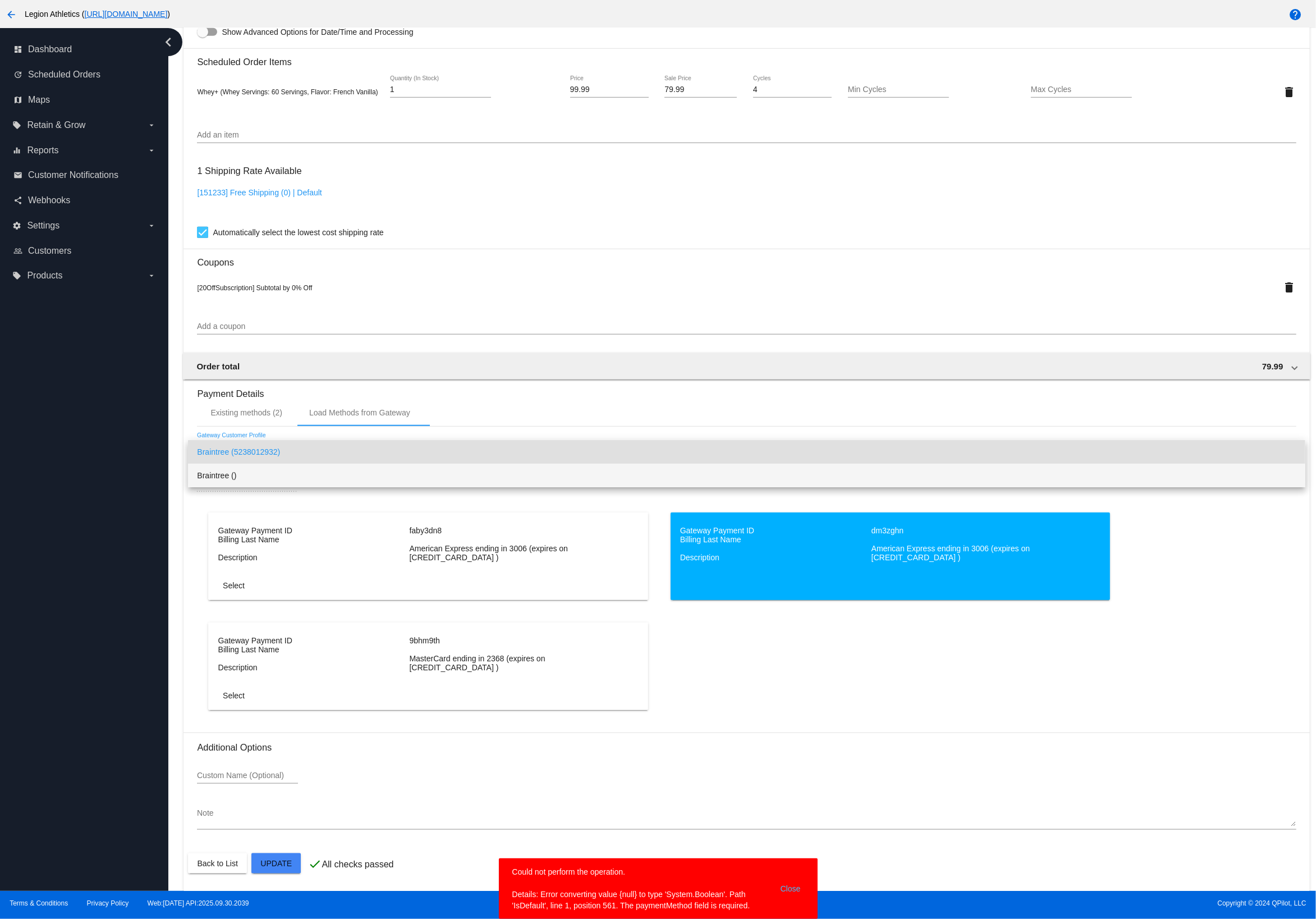
click at [333, 476] on span "Braintree ()" at bounding box center [746, 475] width 1099 height 24
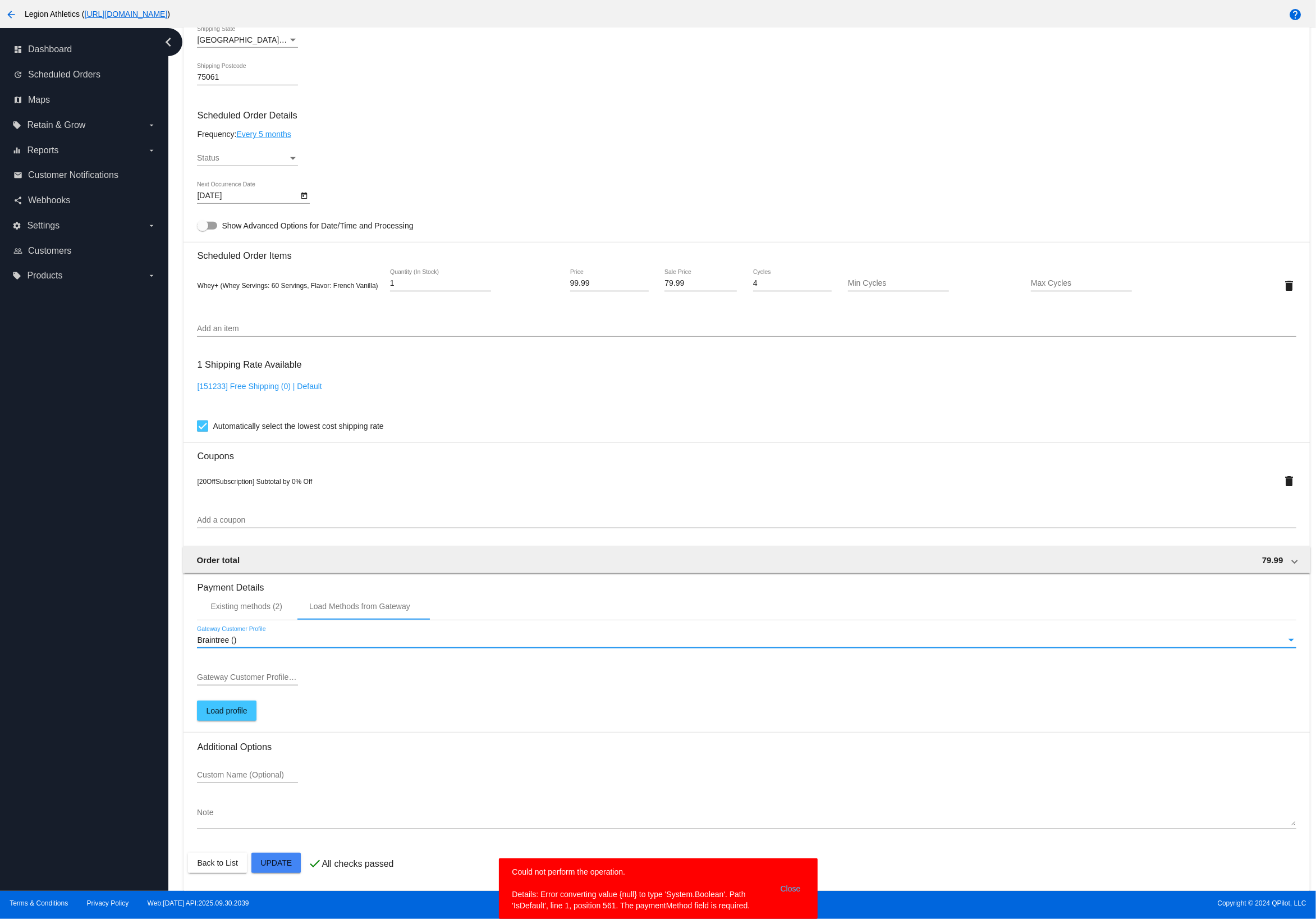
scroll to position [603, 0]
click at [304, 644] on div "Braintree () Gateway Customer Profile" at bounding box center [746, 637] width 1099 height 22
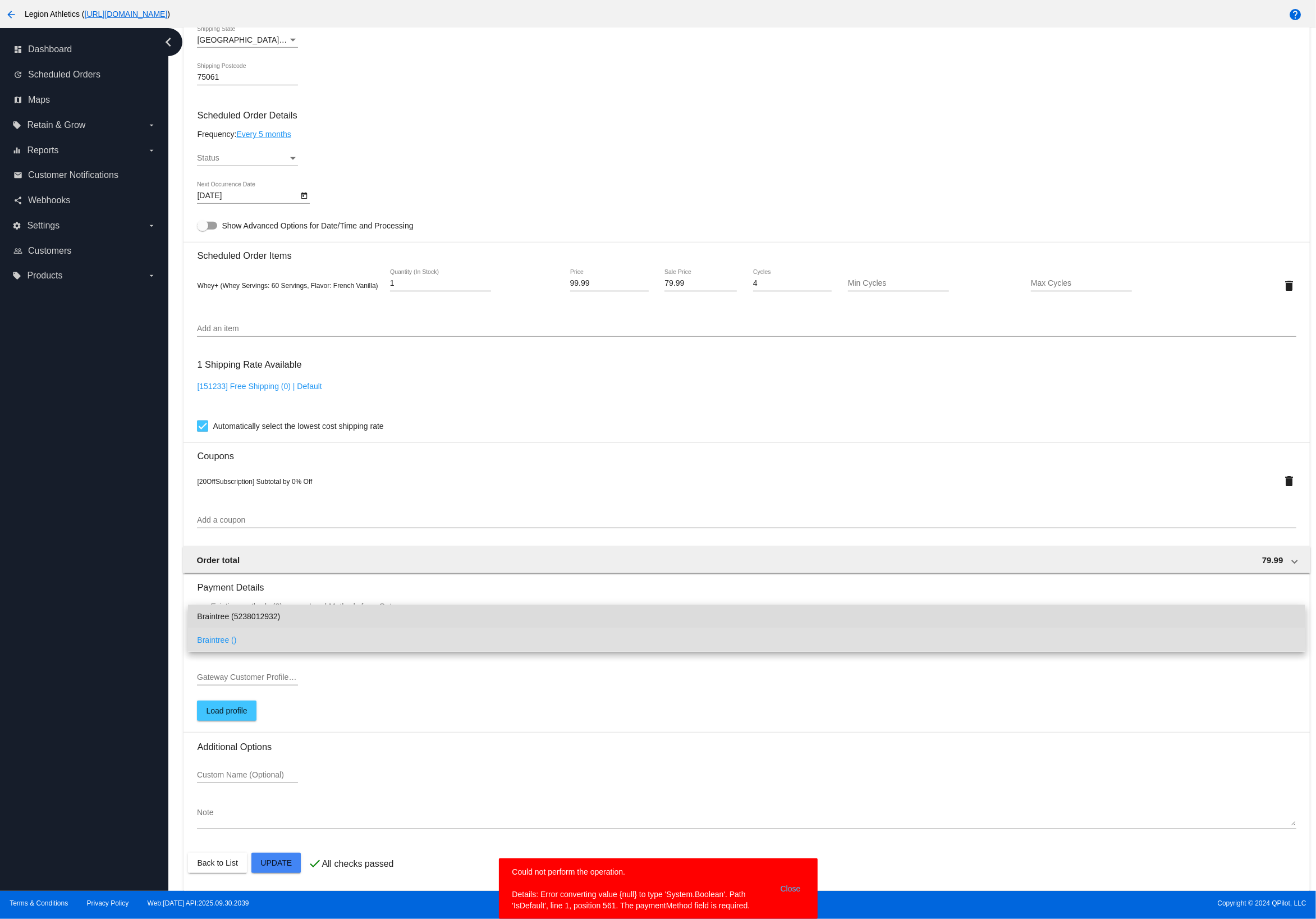
click at [298, 611] on span "Braintree (5238012932)" at bounding box center [746, 616] width 1099 height 24
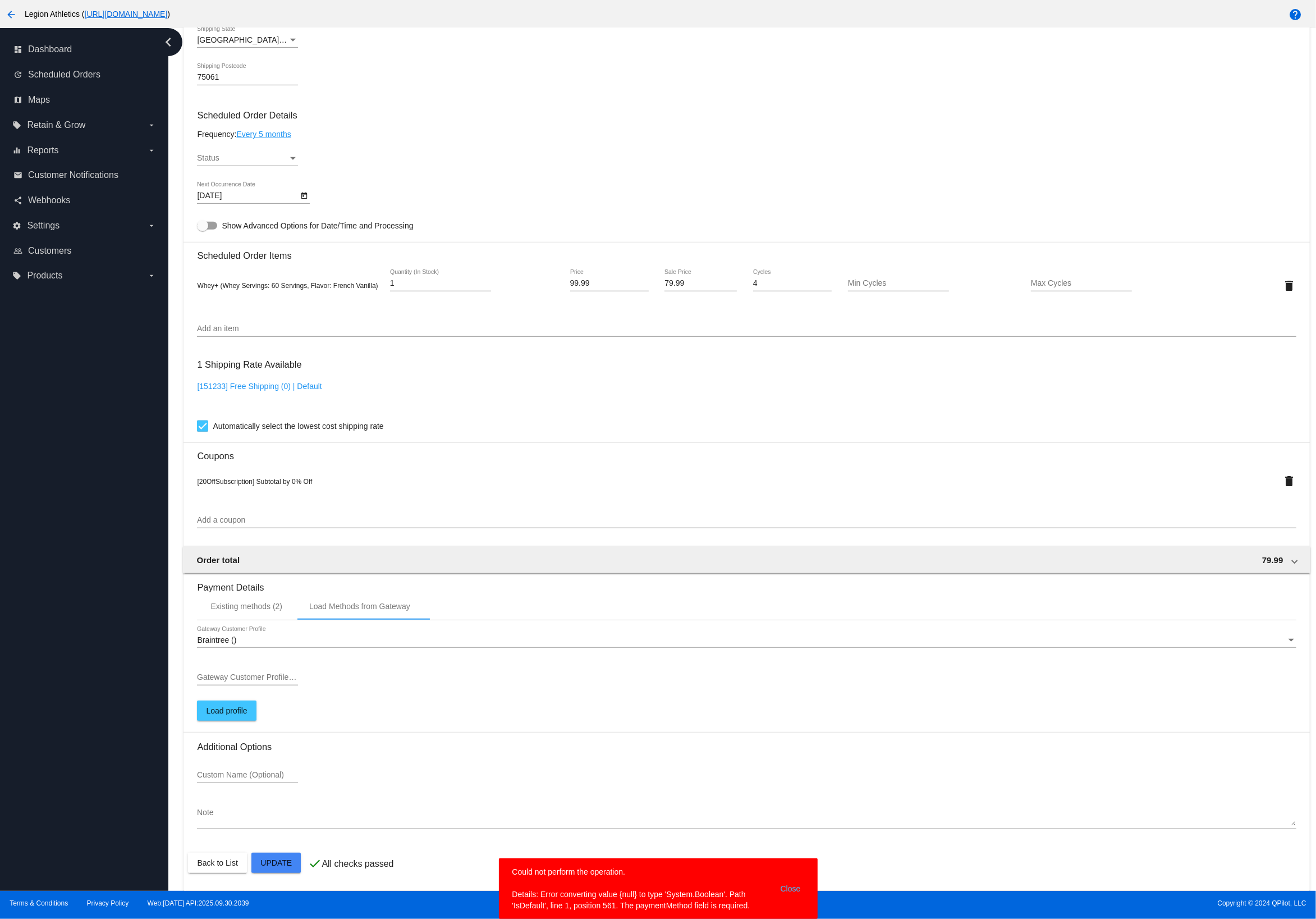
type input "5238012932"
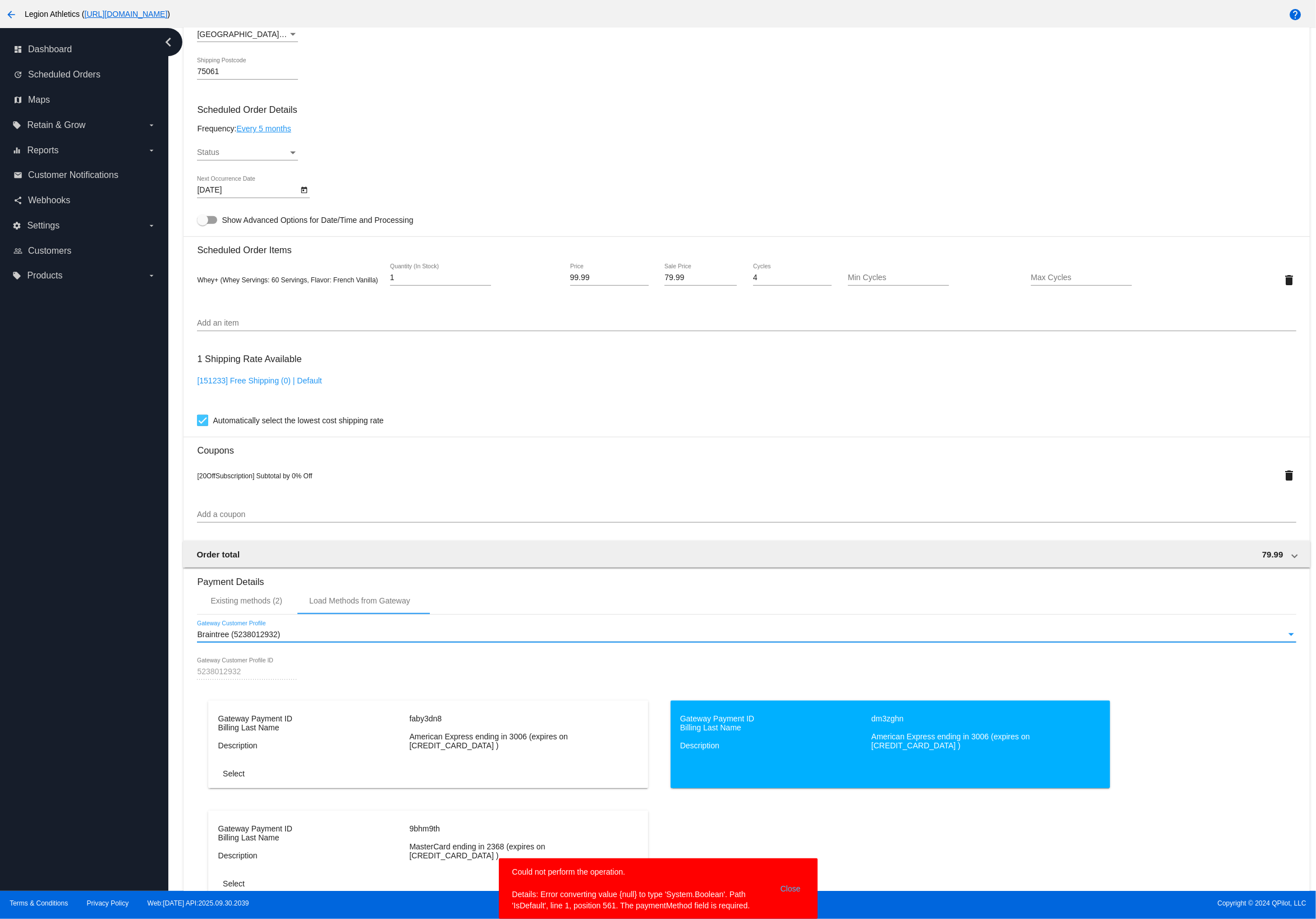
scroll to position [791, 0]
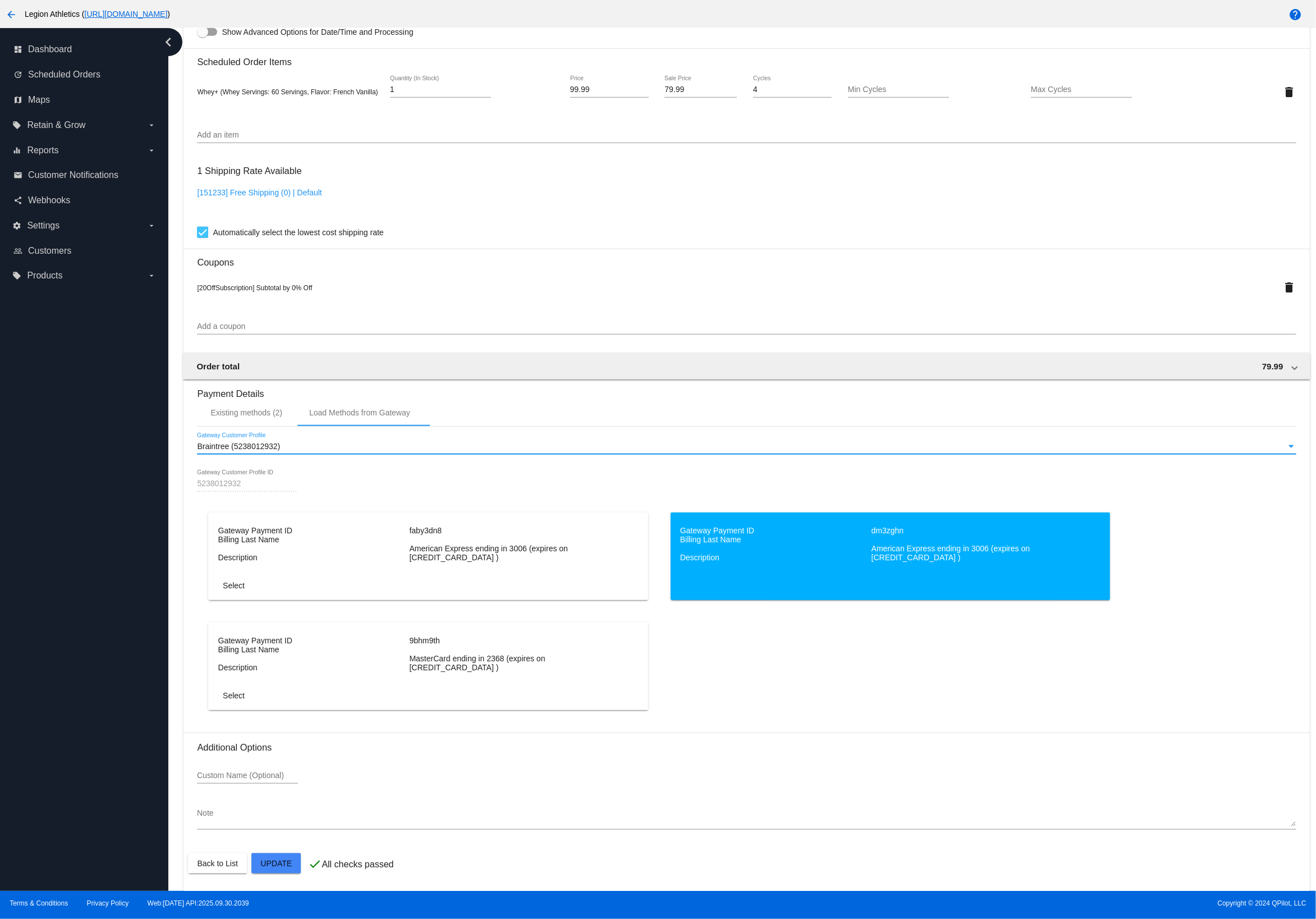
click at [533, 572] on mat-card "Gateway Payment ID faby3dn8 Billing Last Name Description American Express endi…" at bounding box center [428, 556] width 440 height 88
click at [251, 588] on button "Select" at bounding box center [234, 585] width 50 height 20
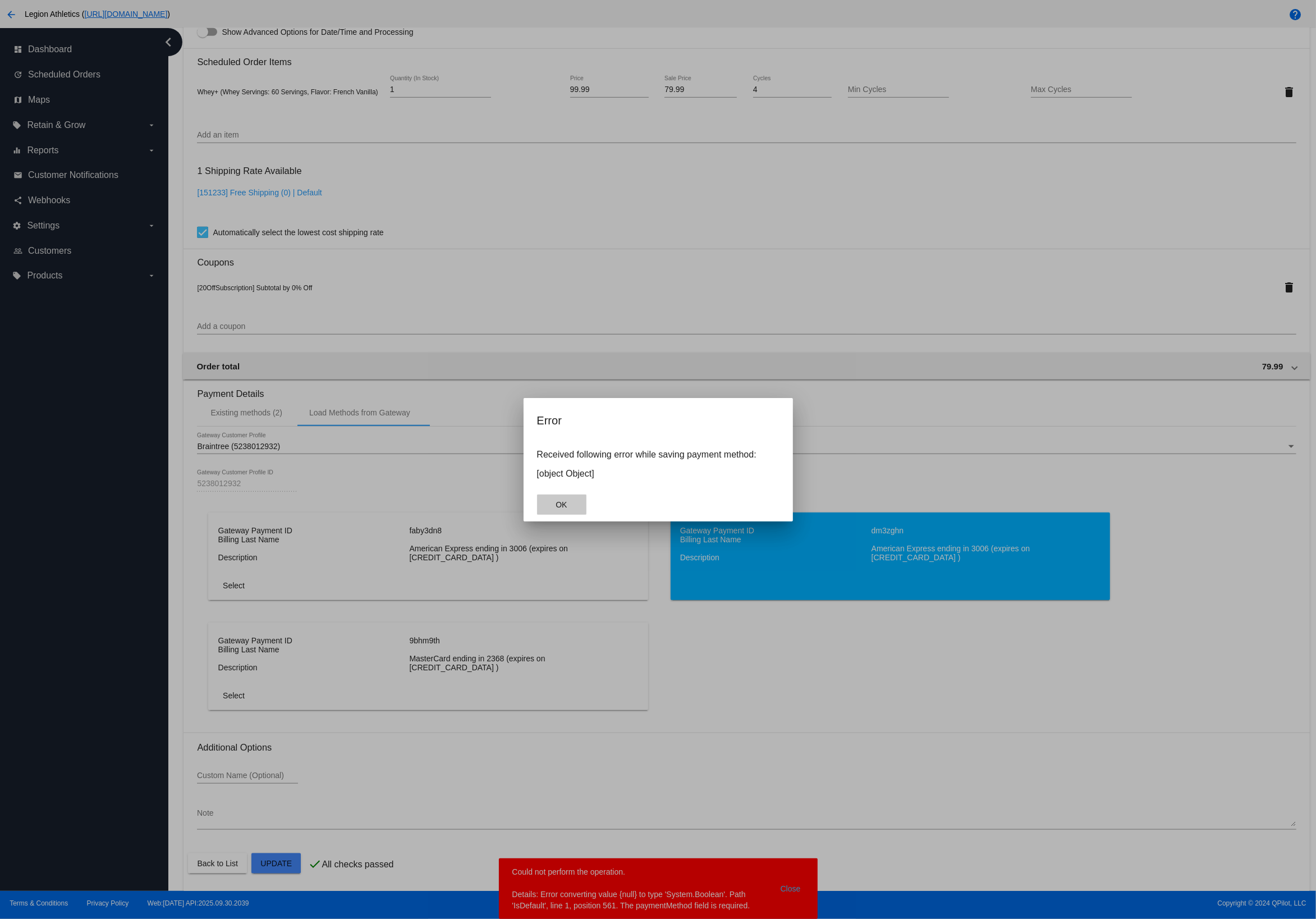
click at [566, 507] on span "OK" at bounding box center [561, 505] width 11 height 9
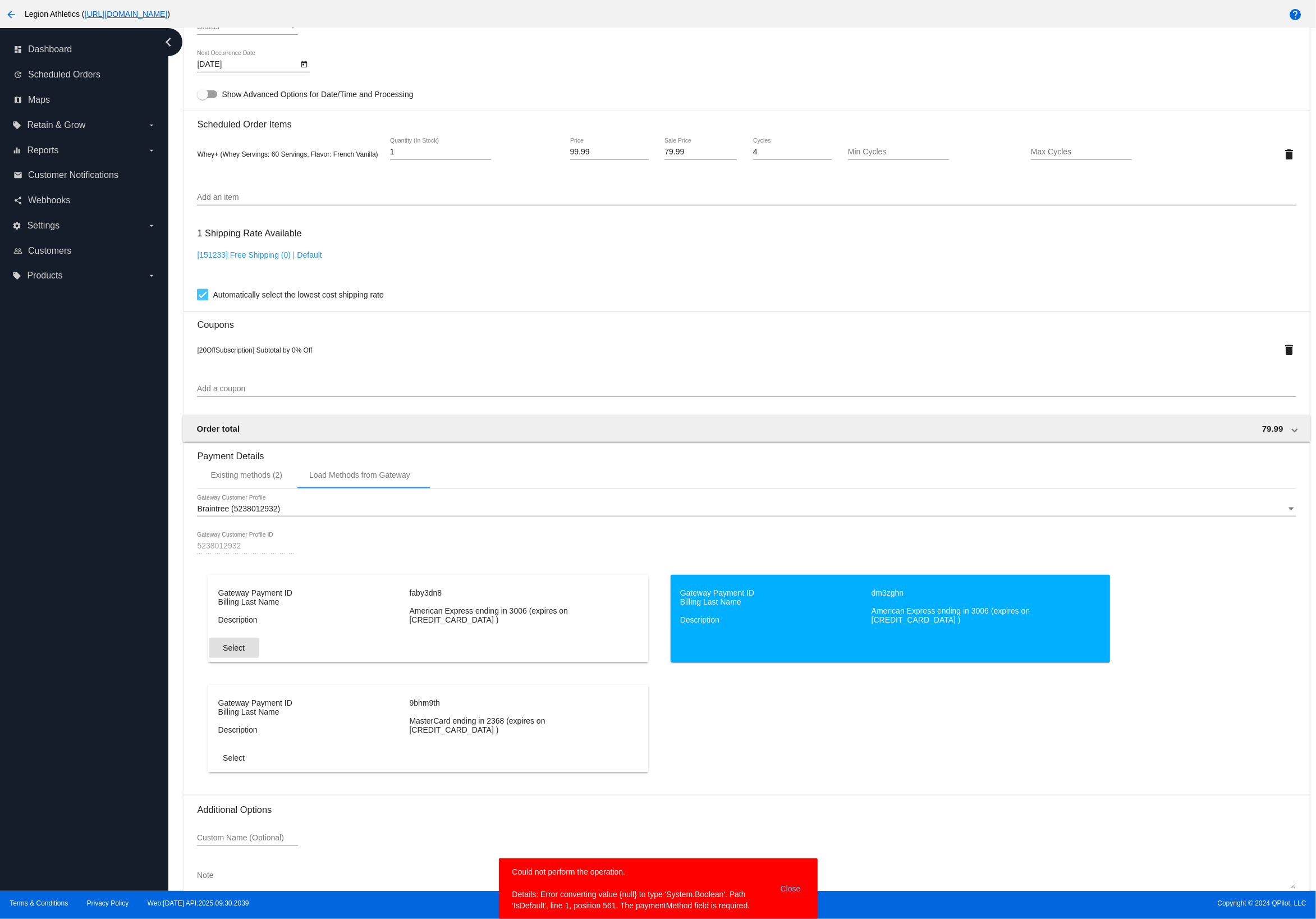
scroll to position [679, 0]
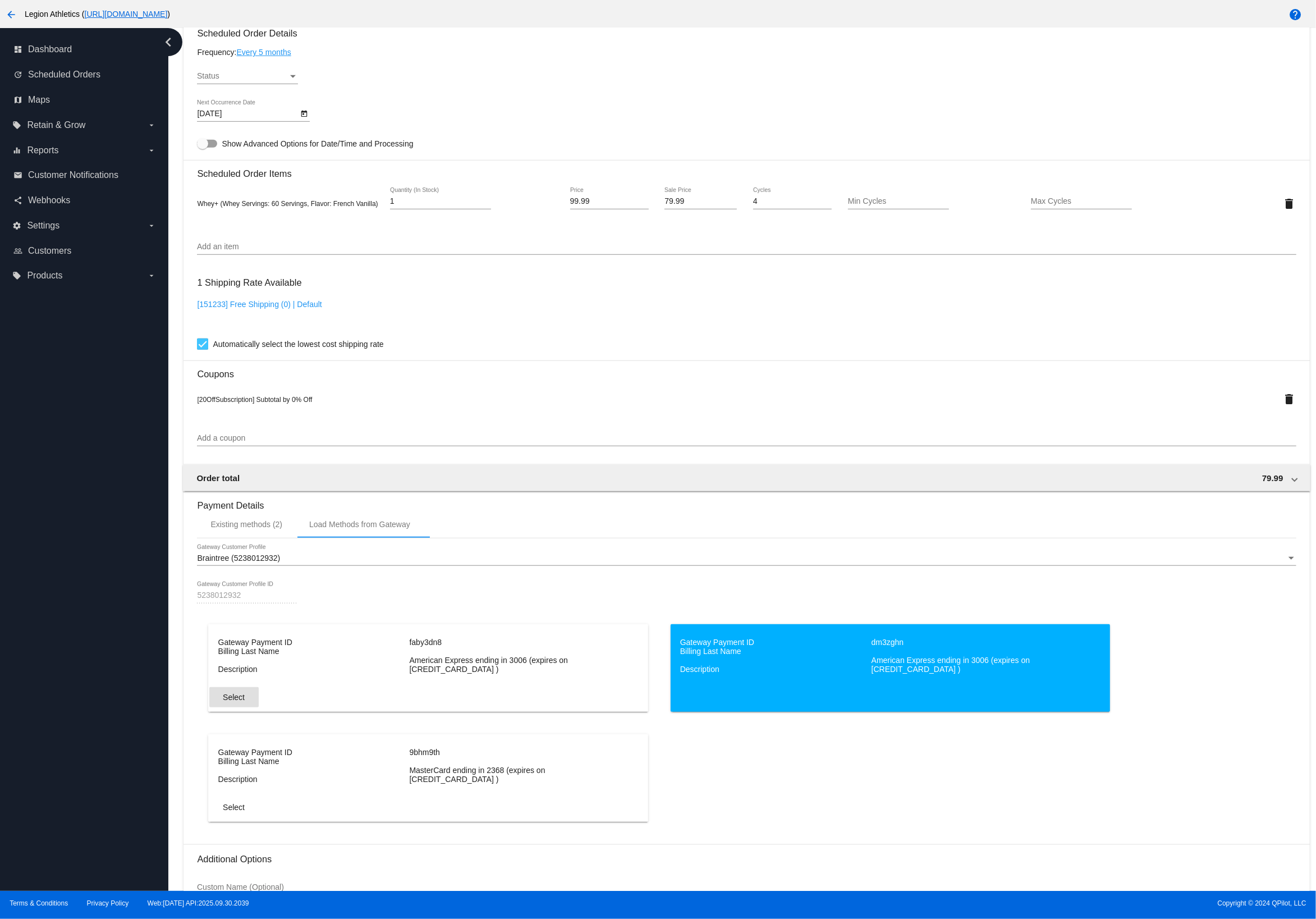
drag, startPoint x: 1061, startPoint y: 462, endPoint x: 1033, endPoint y: 463, distance: 28.0
click at [1061, 462] on mat-card-content "Customer 775406: [PERSON_NAME] [EMAIL_ADDRESS][DOMAIN_NAME] Customer Shipping E…" at bounding box center [746, 290] width 1099 height 1322
click at [41, 611] on div "dashboard Dashboard update Scheduled Orders map Maps local_offer Retain & Grow …" at bounding box center [84, 460] width 168 height 863
click at [1208, 124] on div "[DATE] Next Occurrence Date" at bounding box center [746, 116] width 1099 height 32
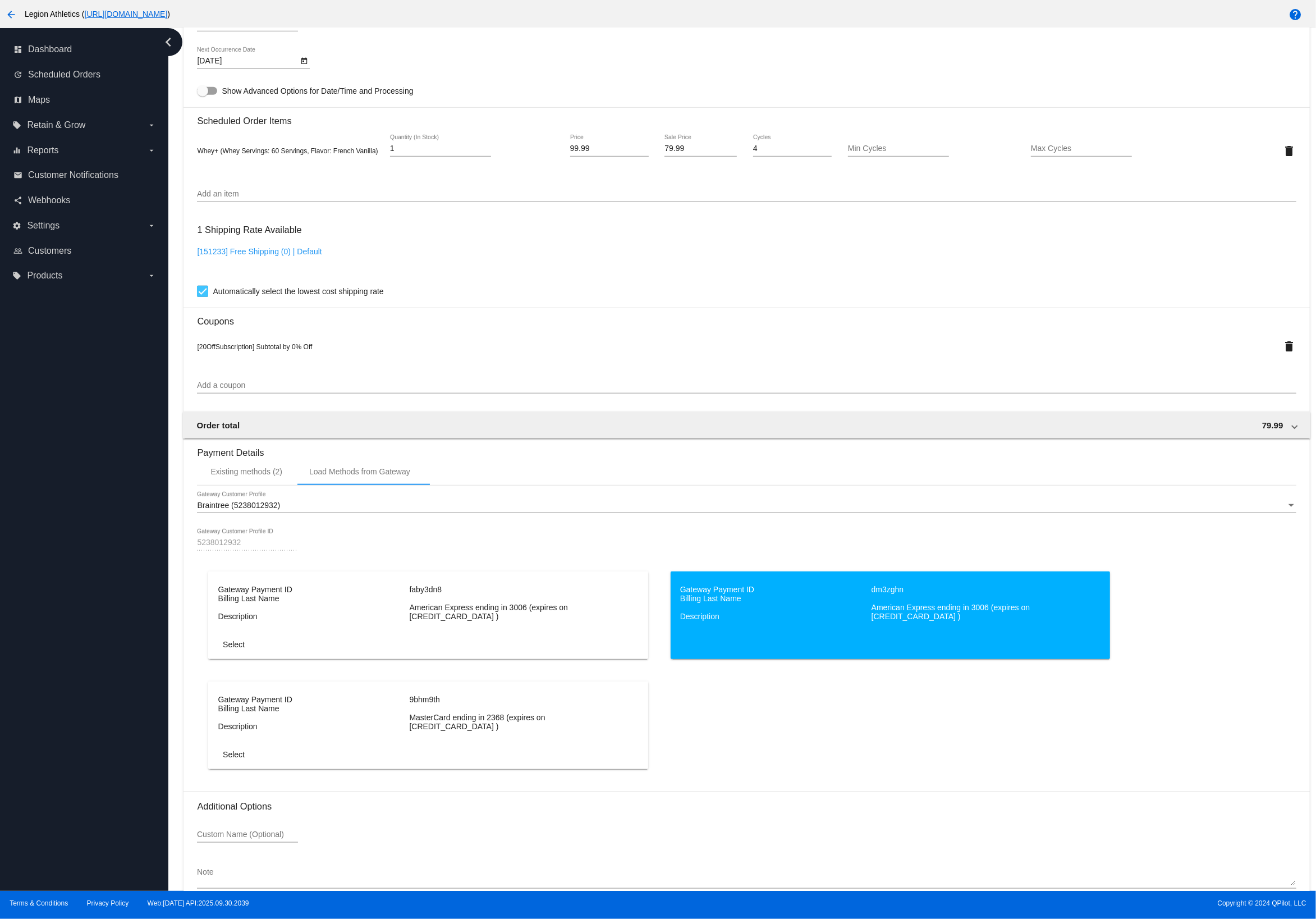
scroll to position [770, 0]
